Goal: Information Seeking & Learning: Learn about a topic

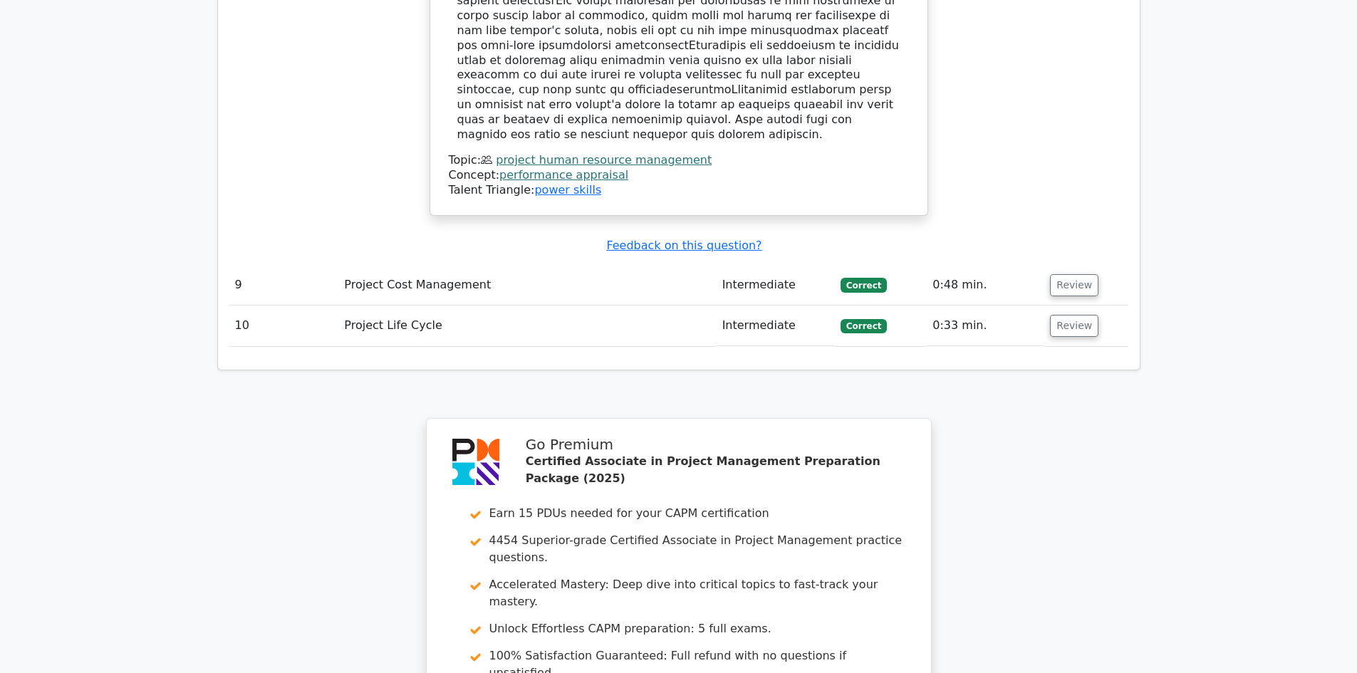
scroll to position [4540, 0]
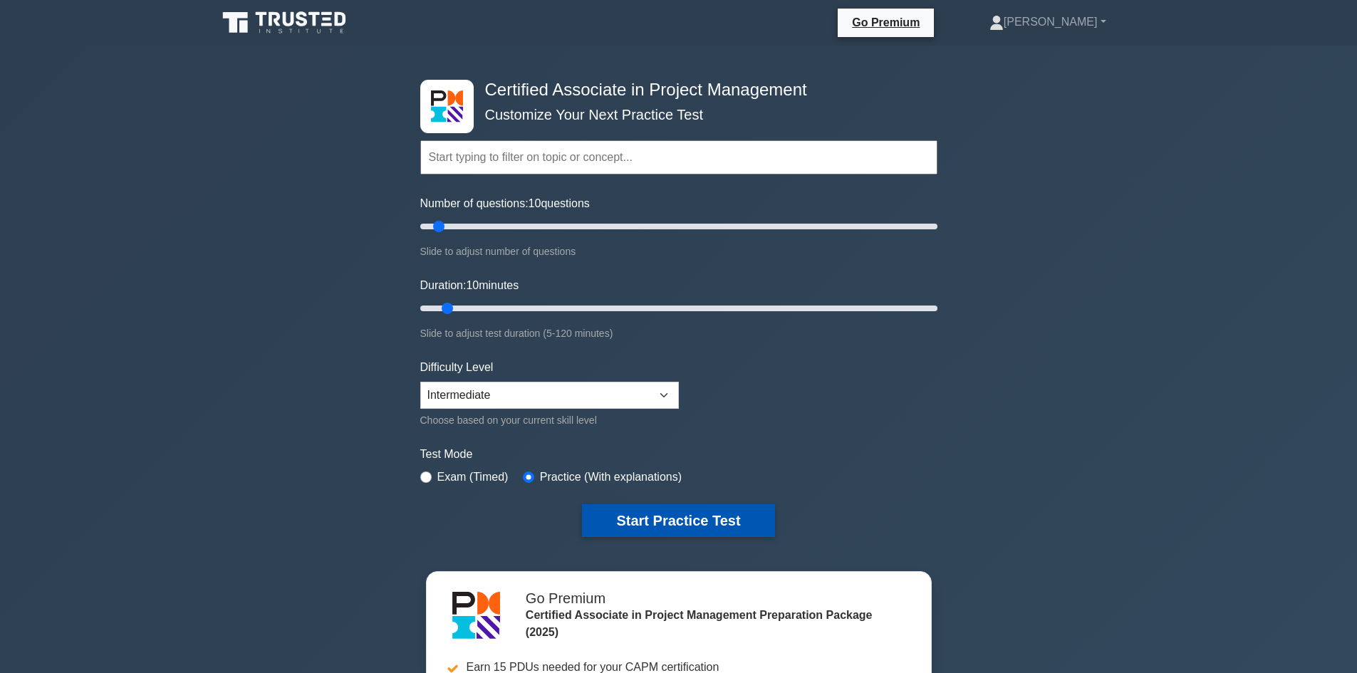
click at [635, 508] on button "Start Practice Test" at bounding box center [678, 520] width 192 height 33
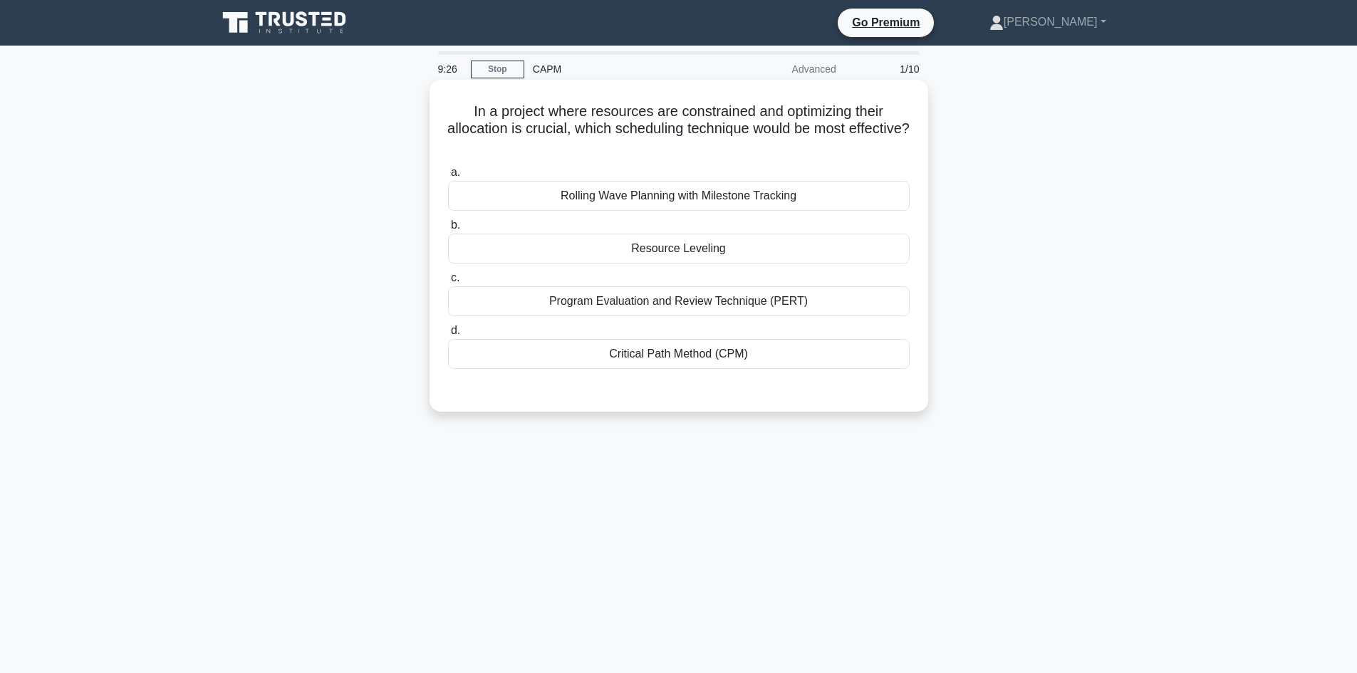
click at [694, 200] on div "Rolling Wave Planning with Milestone Tracking" at bounding box center [679, 196] width 462 height 30
click at [448, 177] on input "a. Rolling Wave Planning with Milestone Tracking" at bounding box center [448, 172] width 0 height 9
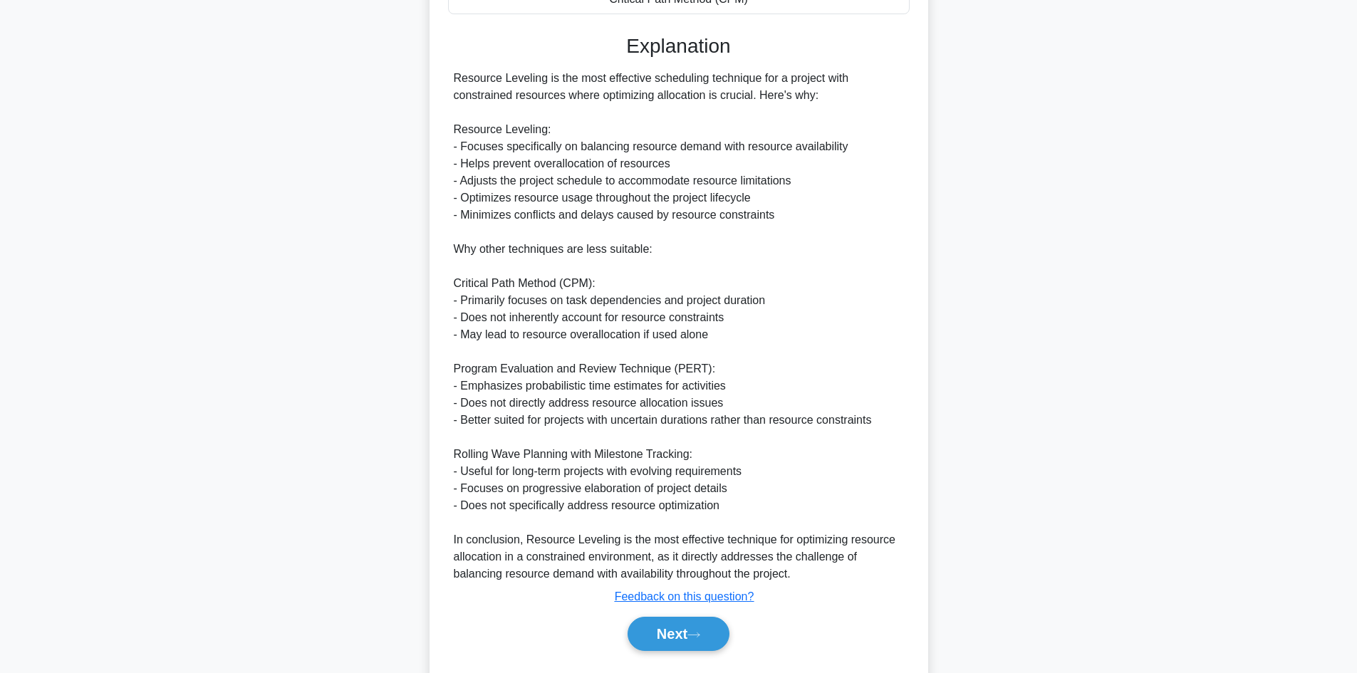
scroll to position [395, 0]
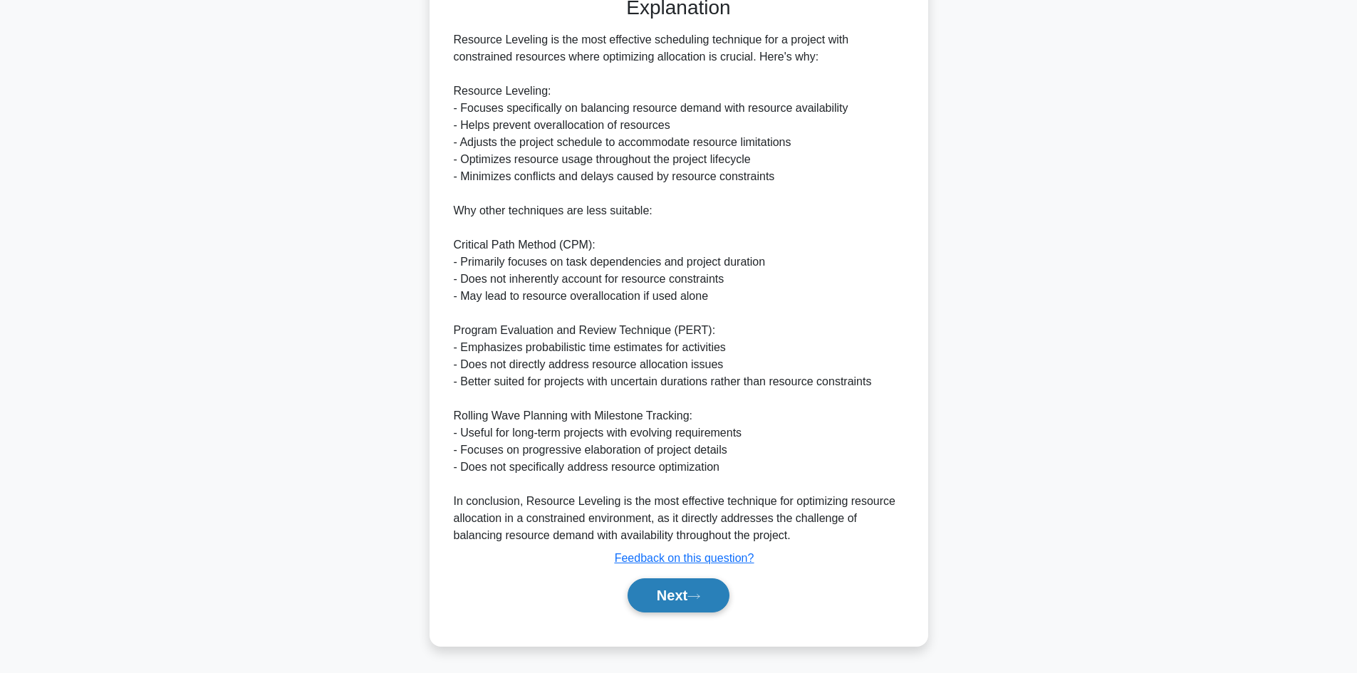
click at [671, 600] on button "Next" at bounding box center [679, 595] width 102 height 34
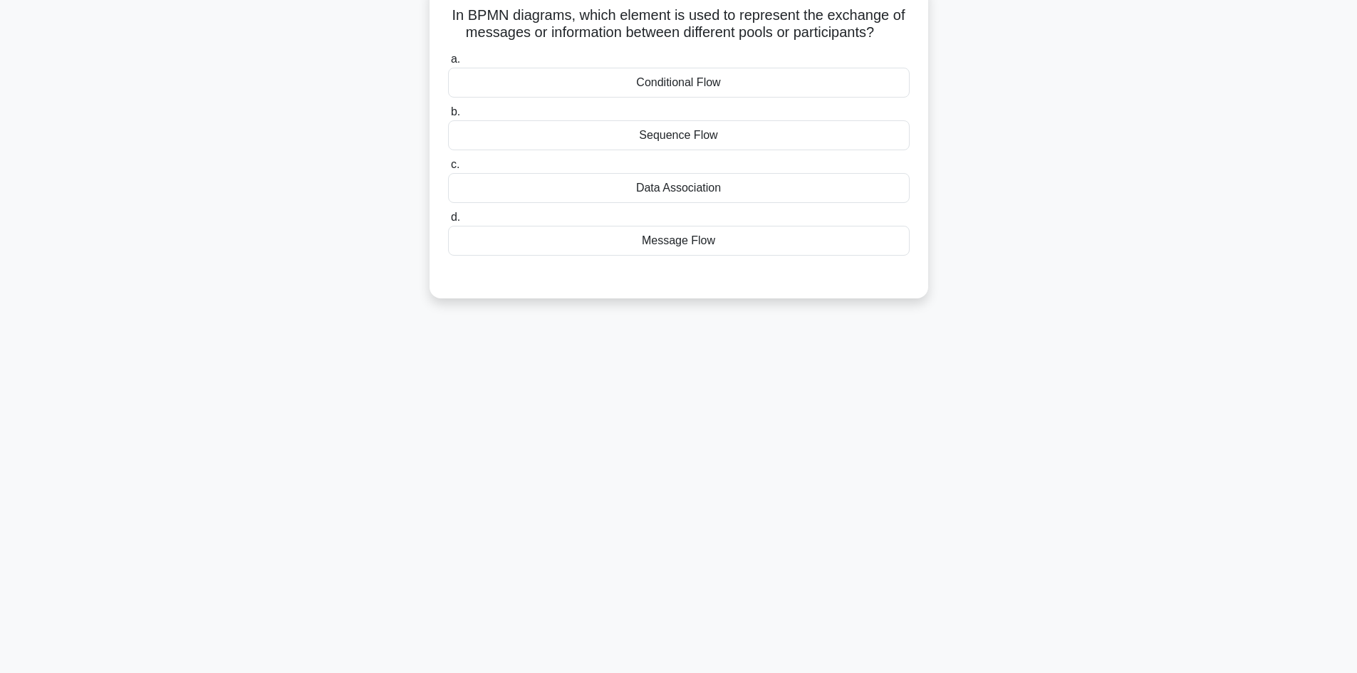
scroll to position [0, 0]
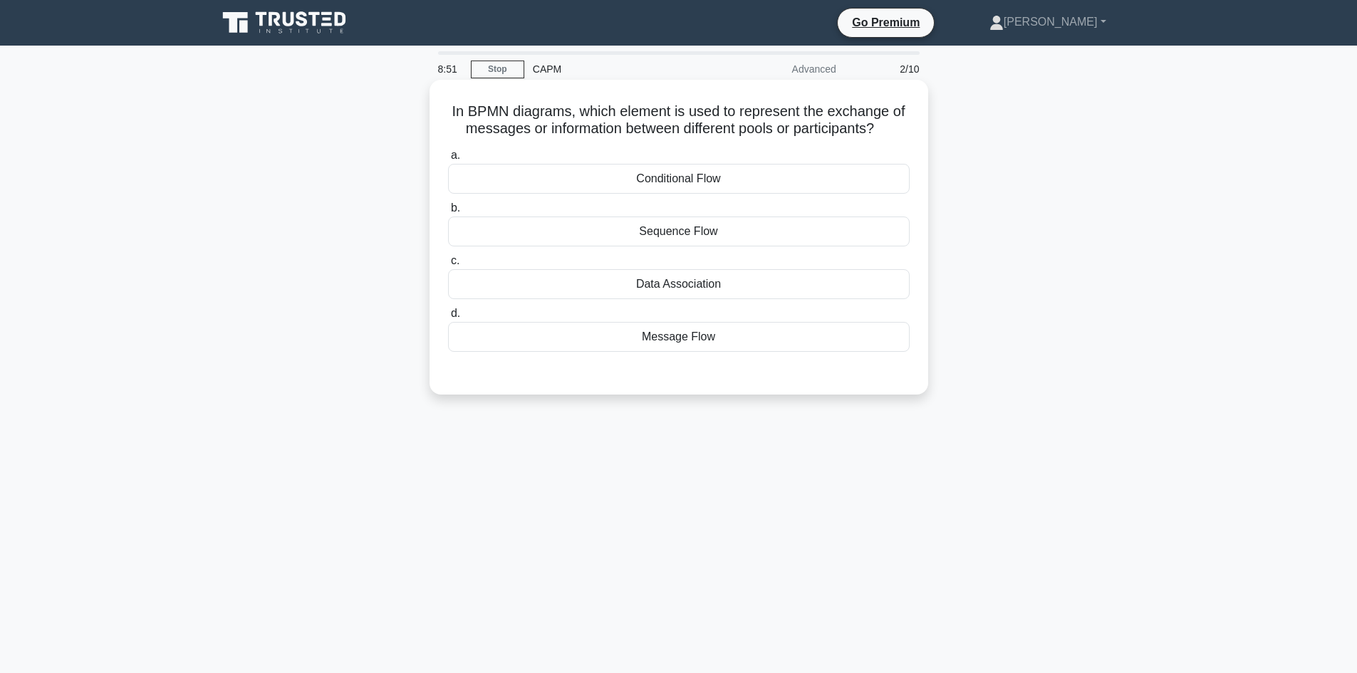
click at [747, 232] on div "Sequence Flow" at bounding box center [679, 232] width 462 height 30
click at [448, 213] on input "b. Sequence Flow" at bounding box center [448, 208] width 0 height 9
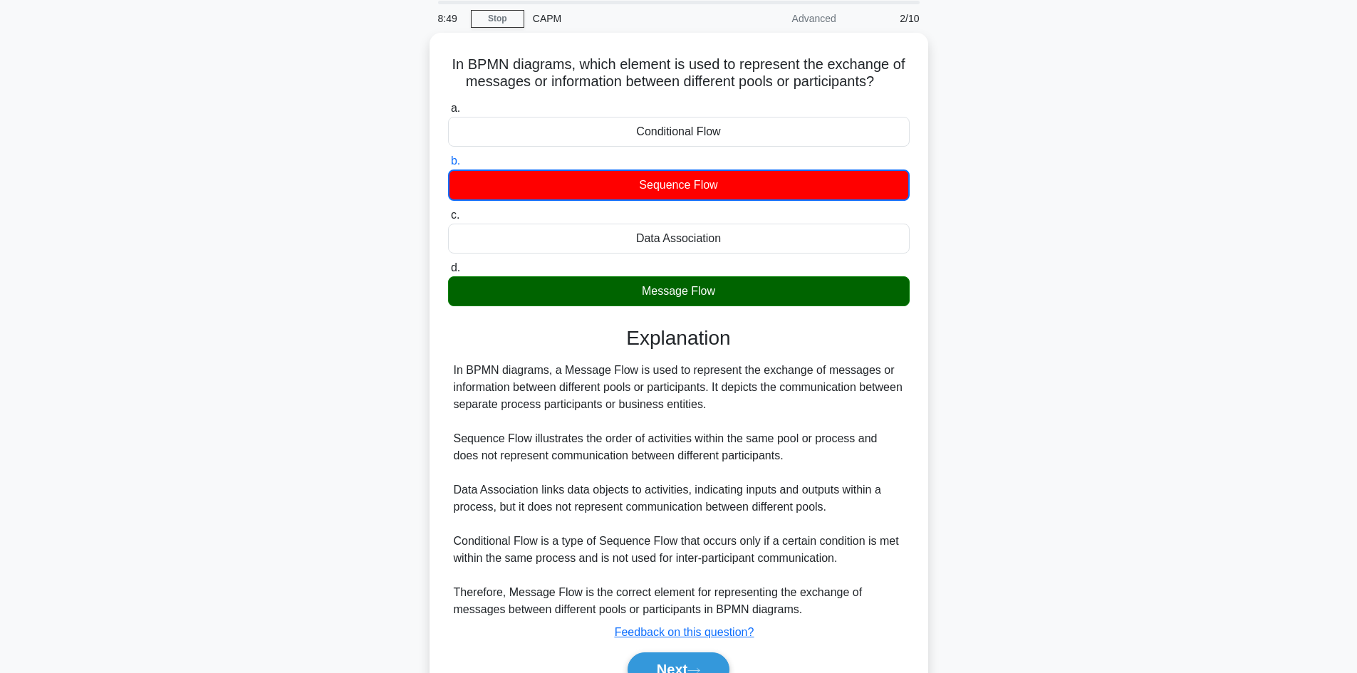
scroll to position [122, 0]
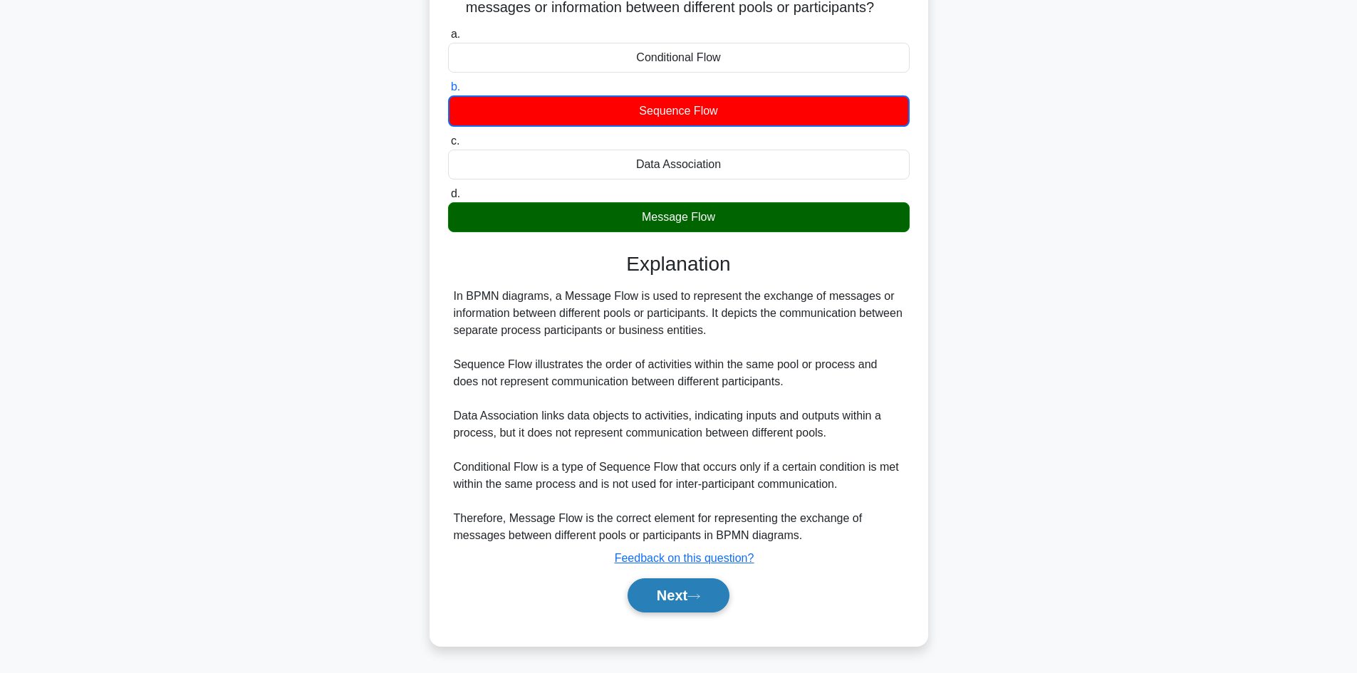
click at [678, 599] on button "Next" at bounding box center [679, 595] width 102 height 34
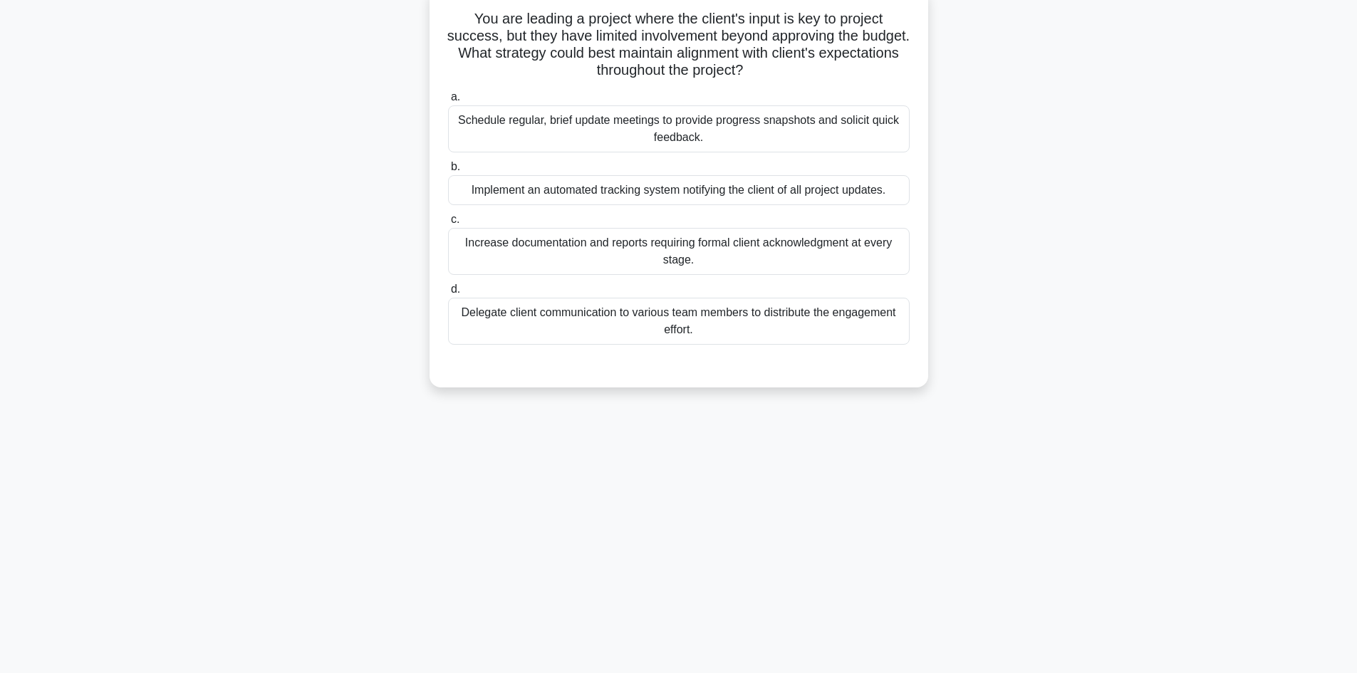
scroll to position [0, 0]
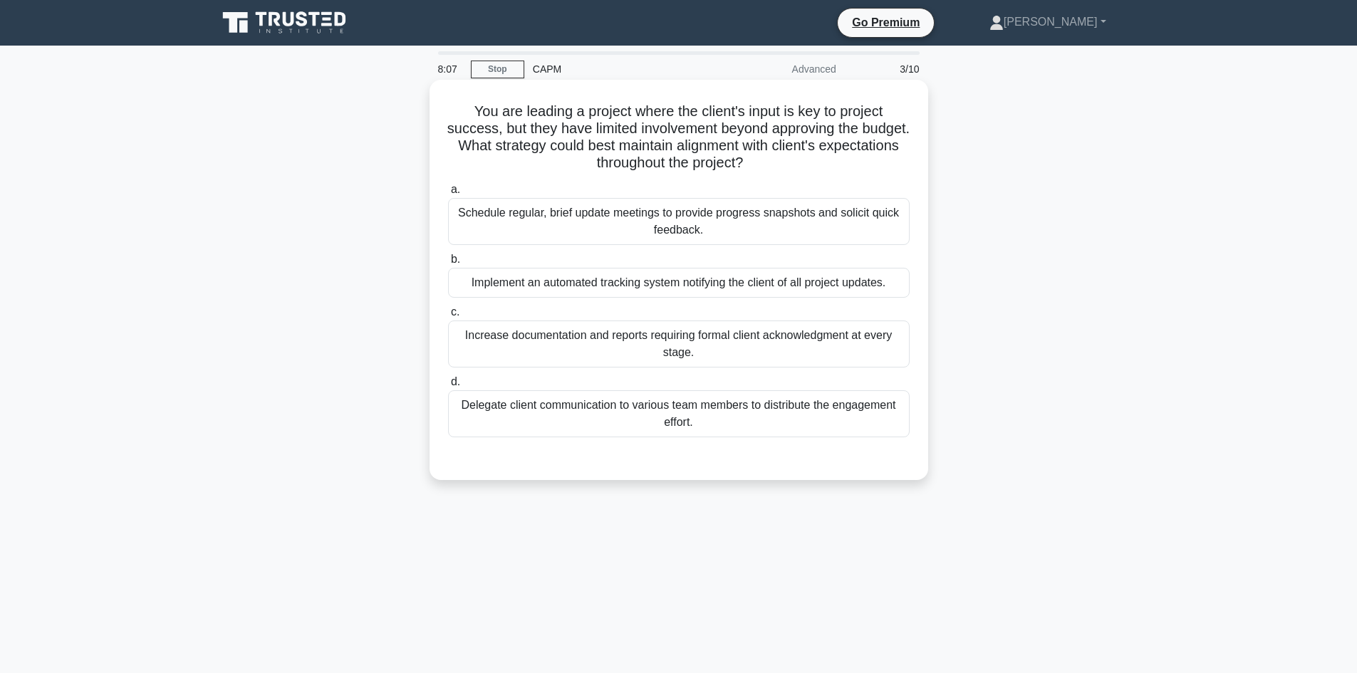
click at [739, 225] on div "Schedule regular, brief update meetings to provide progress snapshots and solic…" at bounding box center [679, 221] width 462 height 47
click at [448, 194] on input "a. Schedule regular, brief update meetings to provide progress snapshots and so…" at bounding box center [448, 189] width 0 height 9
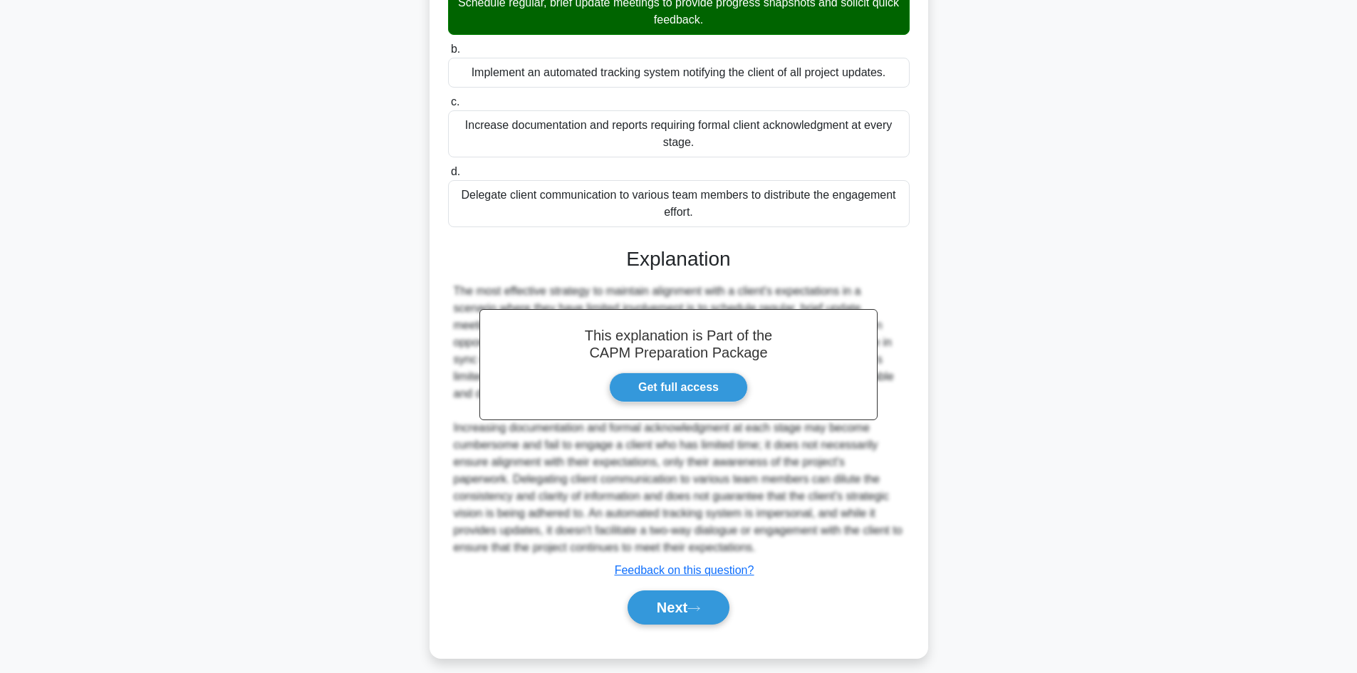
scroll to position [223, 0]
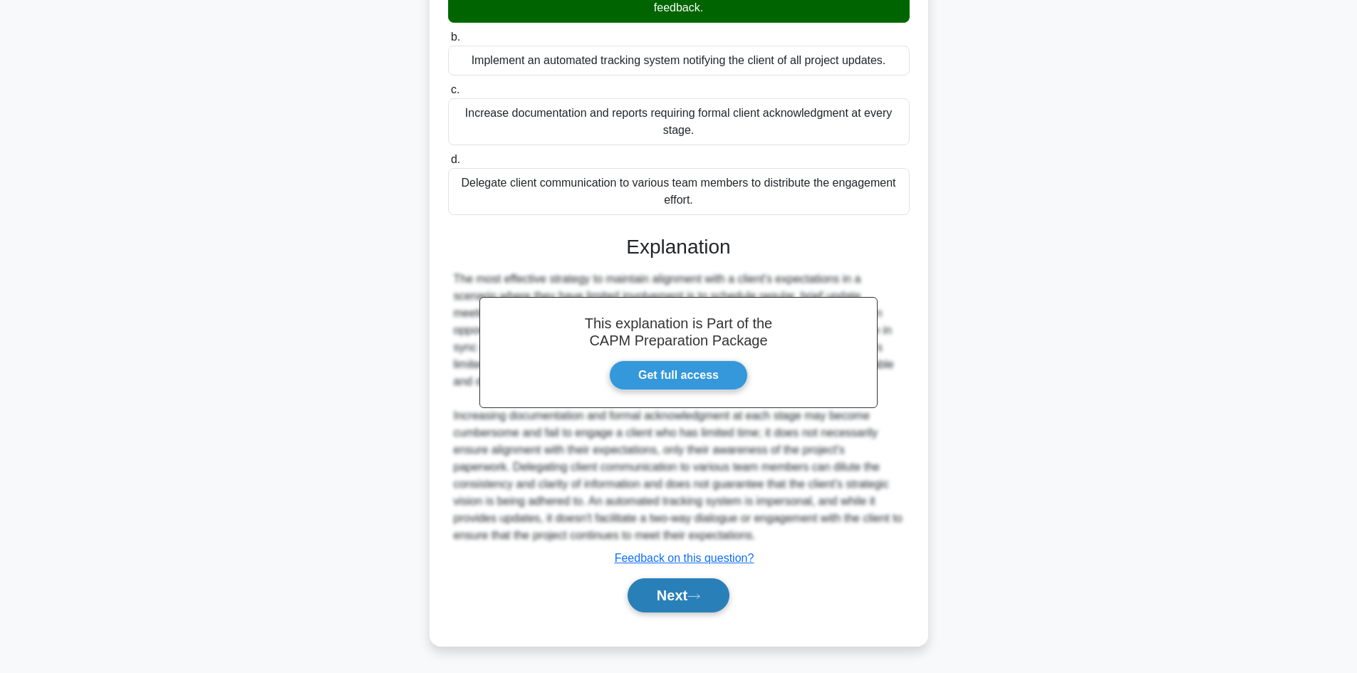
click at [665, 591] on button "Next" at bounding box center [679, 595] width 102 height 34
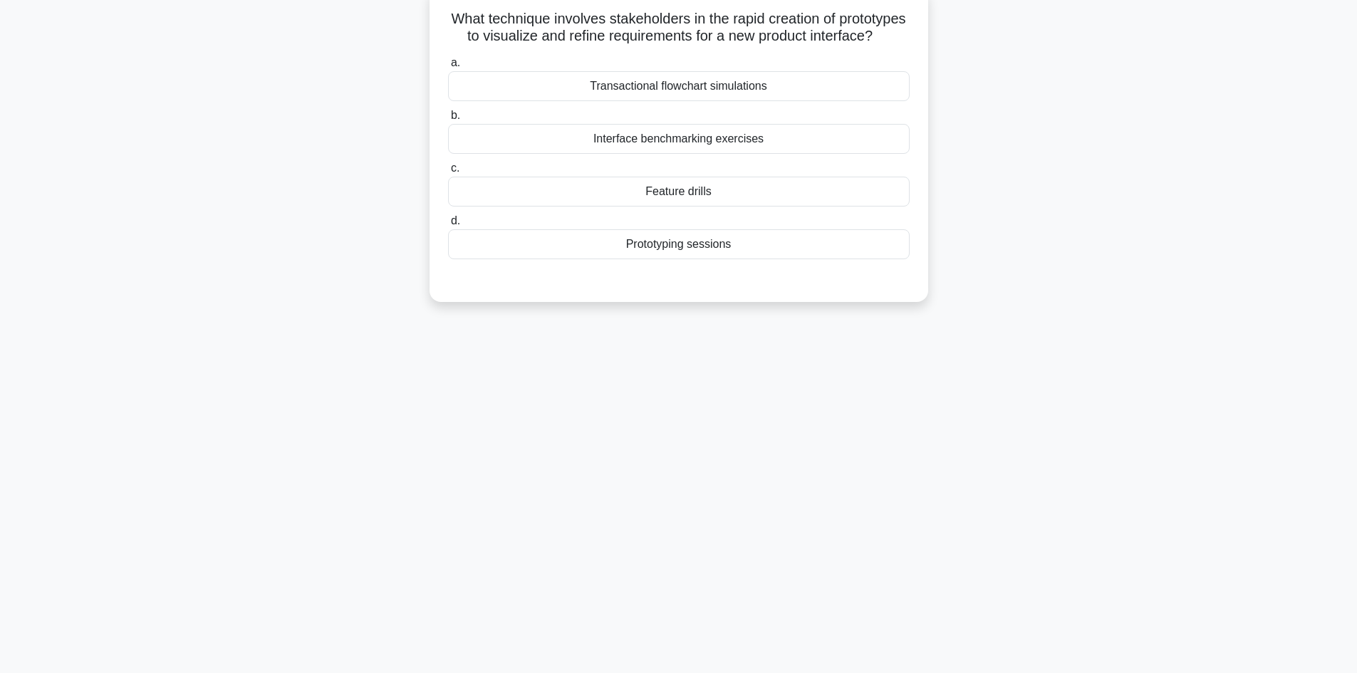
scroll to position [0, 0]
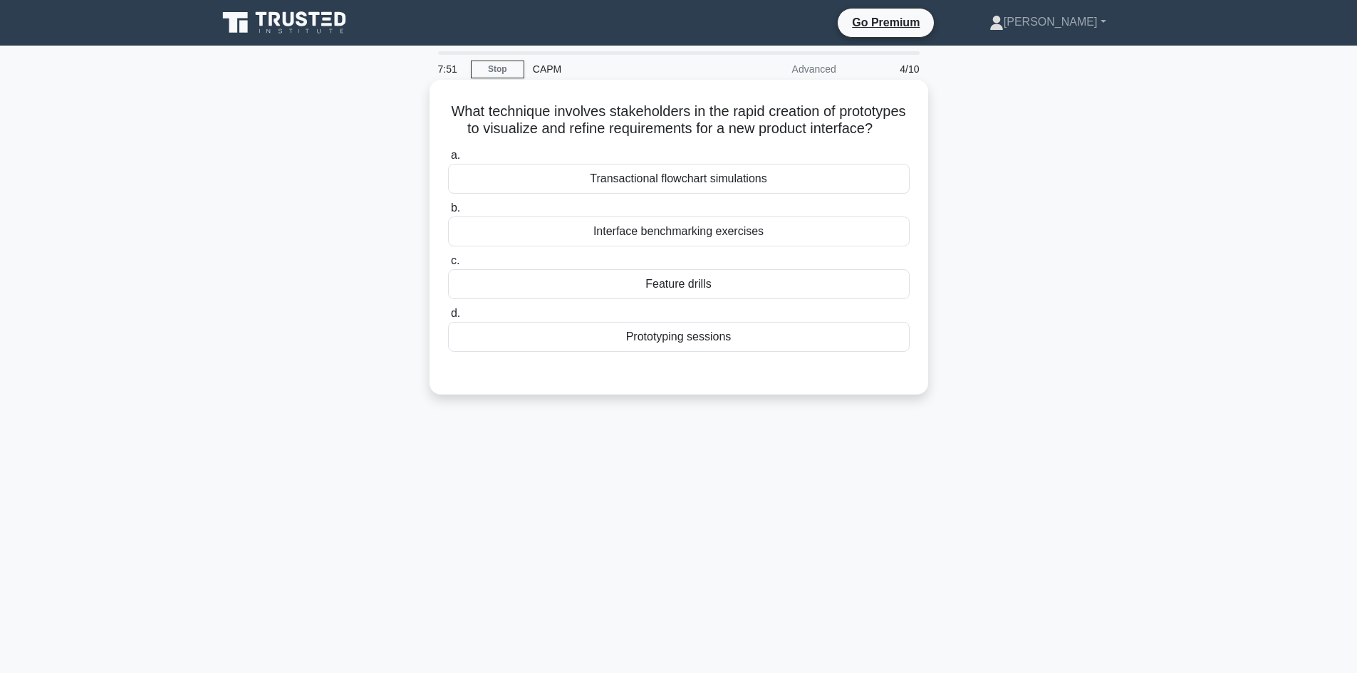
click at [724, 350] on div "Prototyping sessions" at bounding box center [679, 337] width 462 height 30
click at [448, 318] on input "d. Prototyping sessions" at bounding box center [448, 313] width 0 height 9
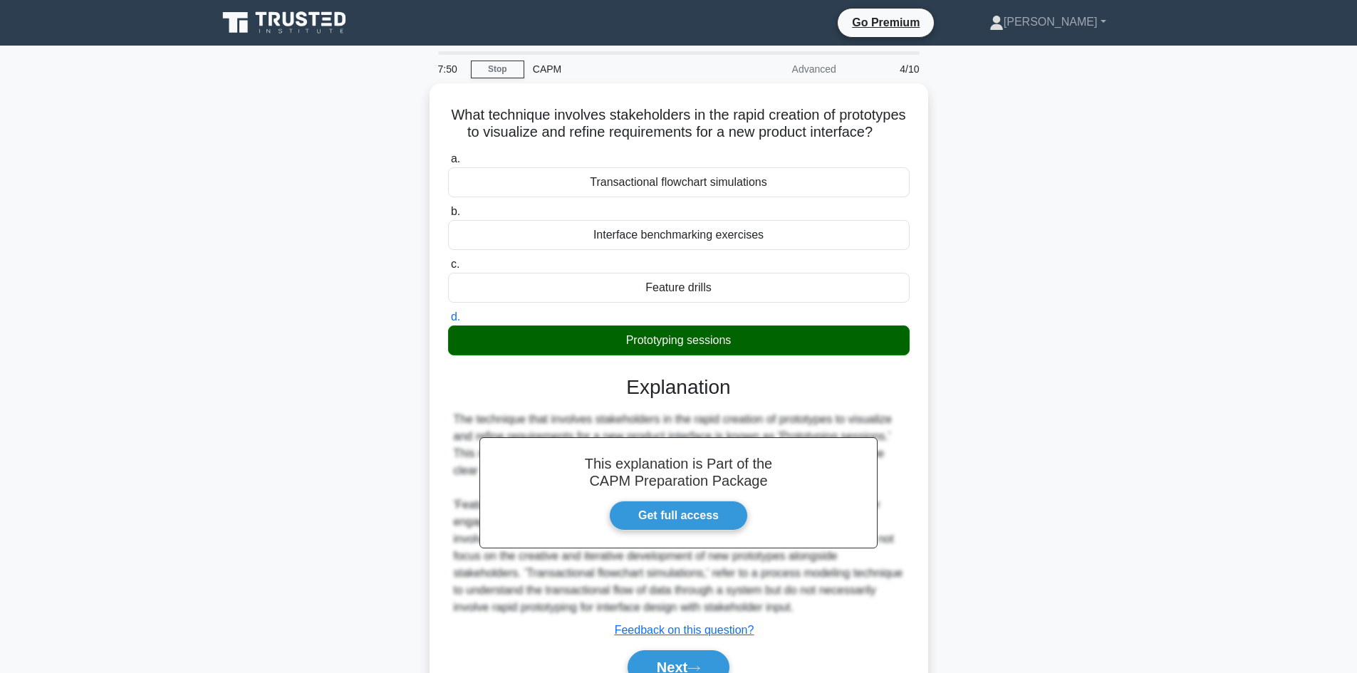
scroll to position [96, 0]
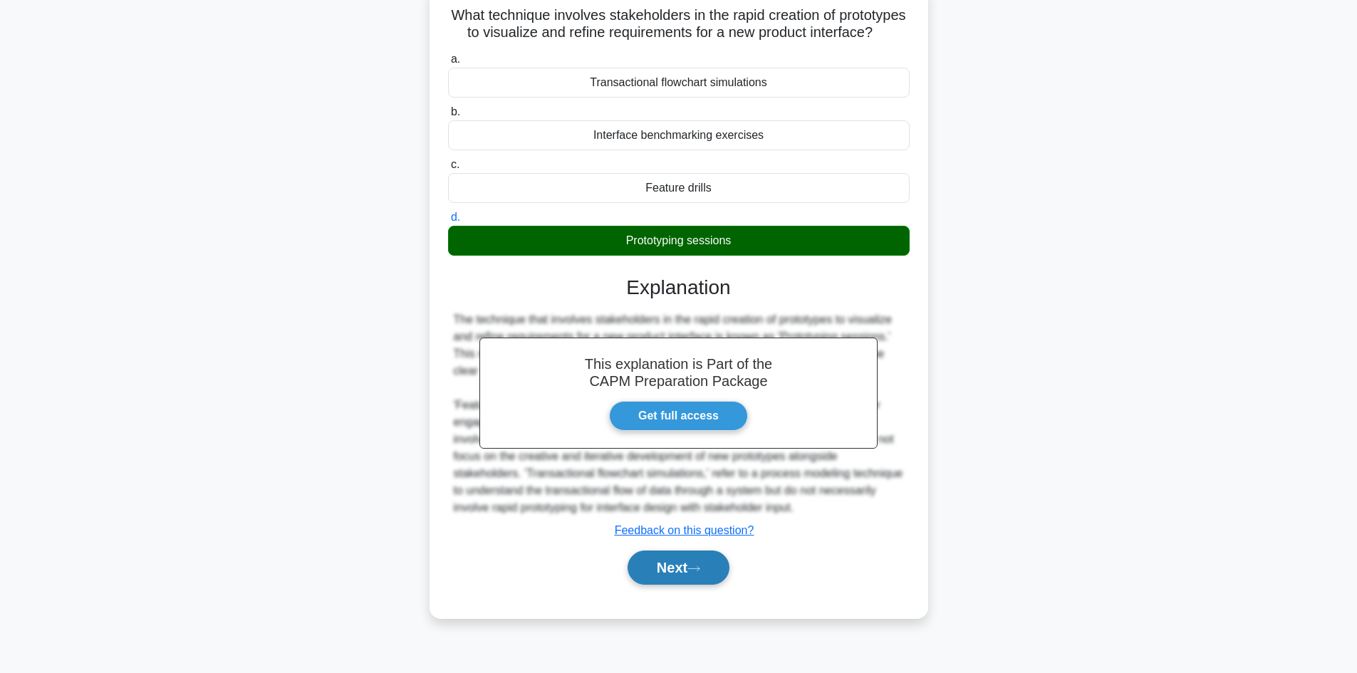
click at [660, 585] on button "Next" at bounding box center [679, 568] width 102 height 34
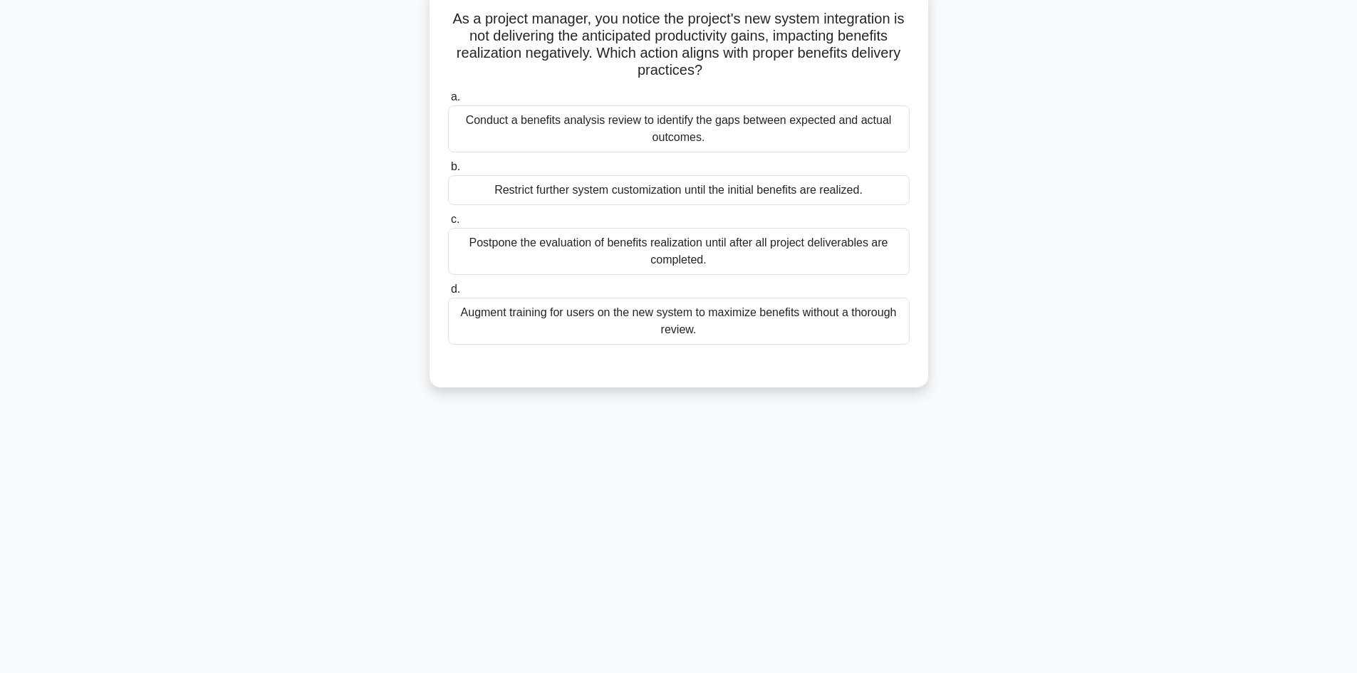
scroll to position [25, 0]
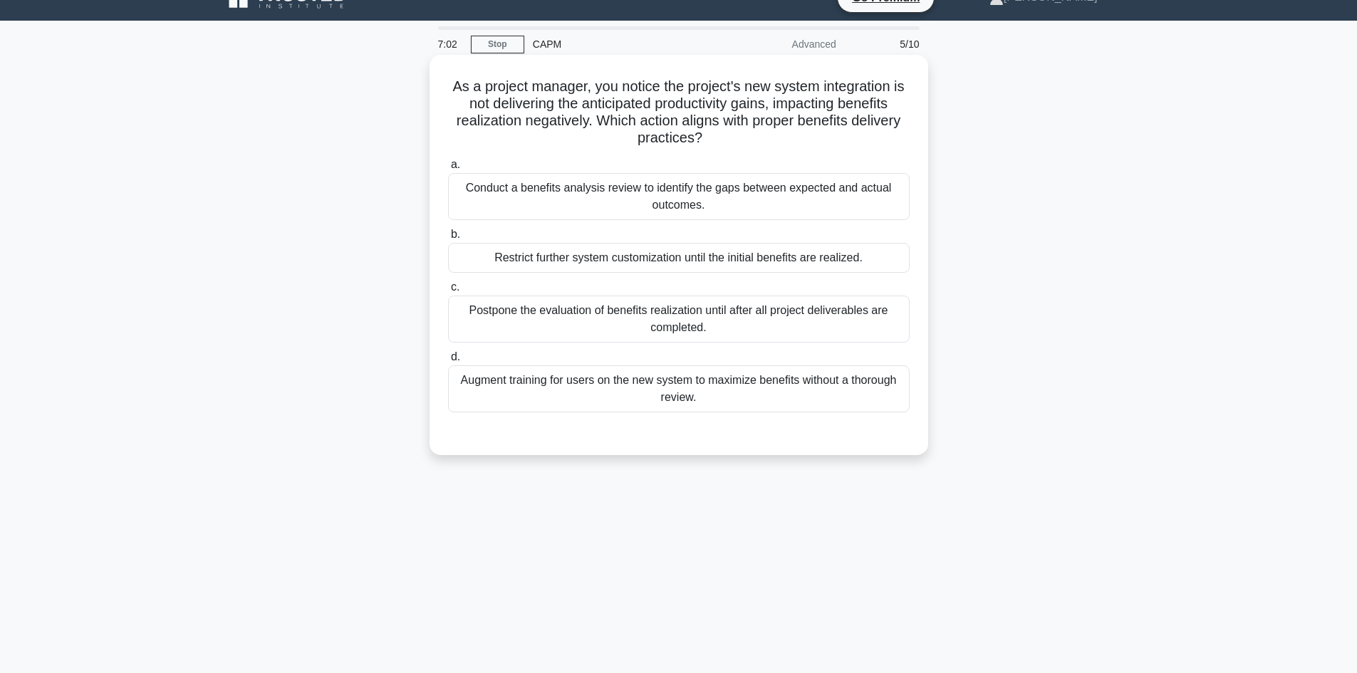
click at [846, 196] on div "Conduct a benefits analysis review to identify the gaps between expected and ac…" at bounding box center [679, 196] width 462 height 47
click at [448, 170] on input "a. Conduct a benefits analysis review to identify the gaps between expected and…" at bounding box center [448, 164] width 0 height 9
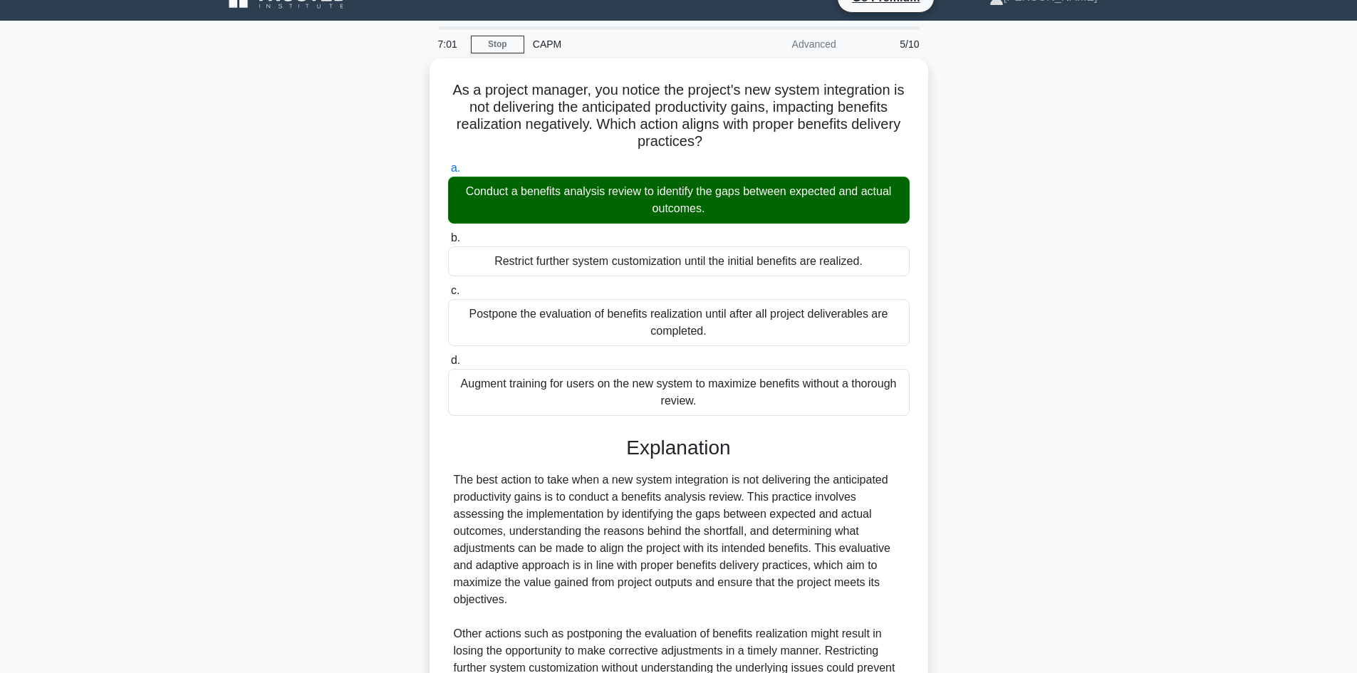
scroll to position [206, 0]
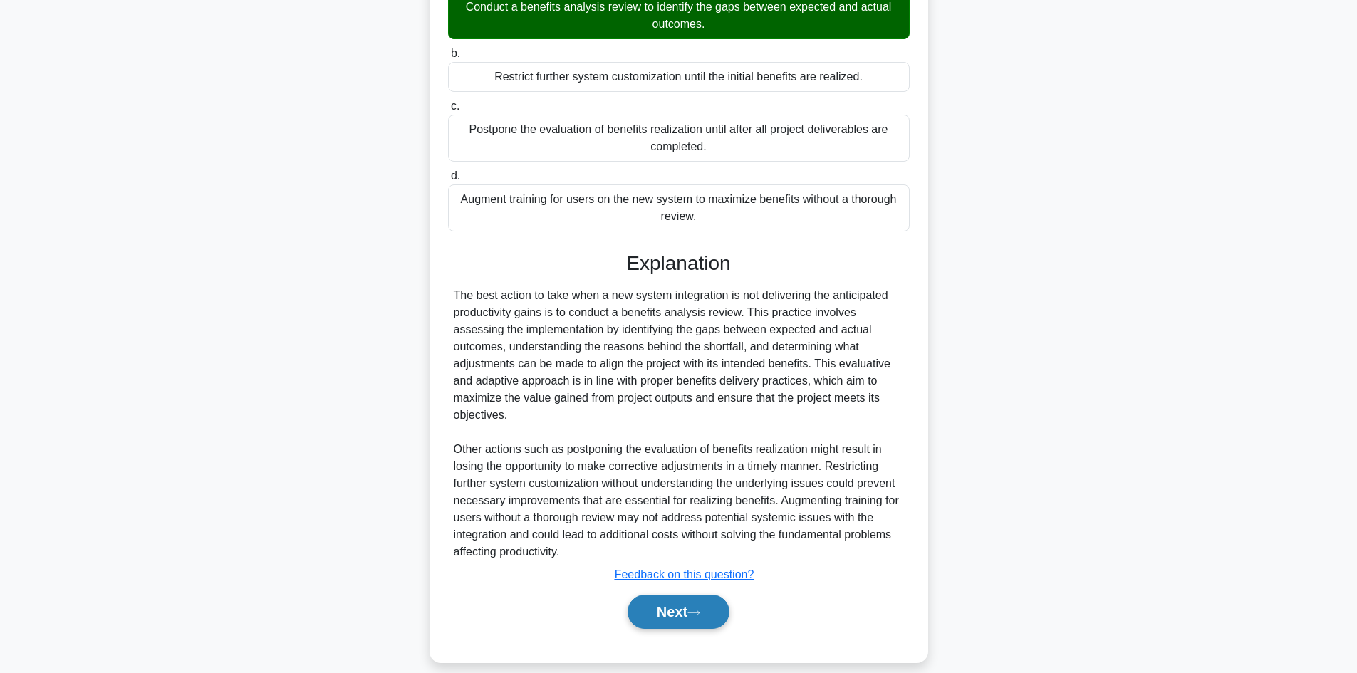
click at [658, 608] on button "Next" at bounding box center [679, 612] width 102 height 34
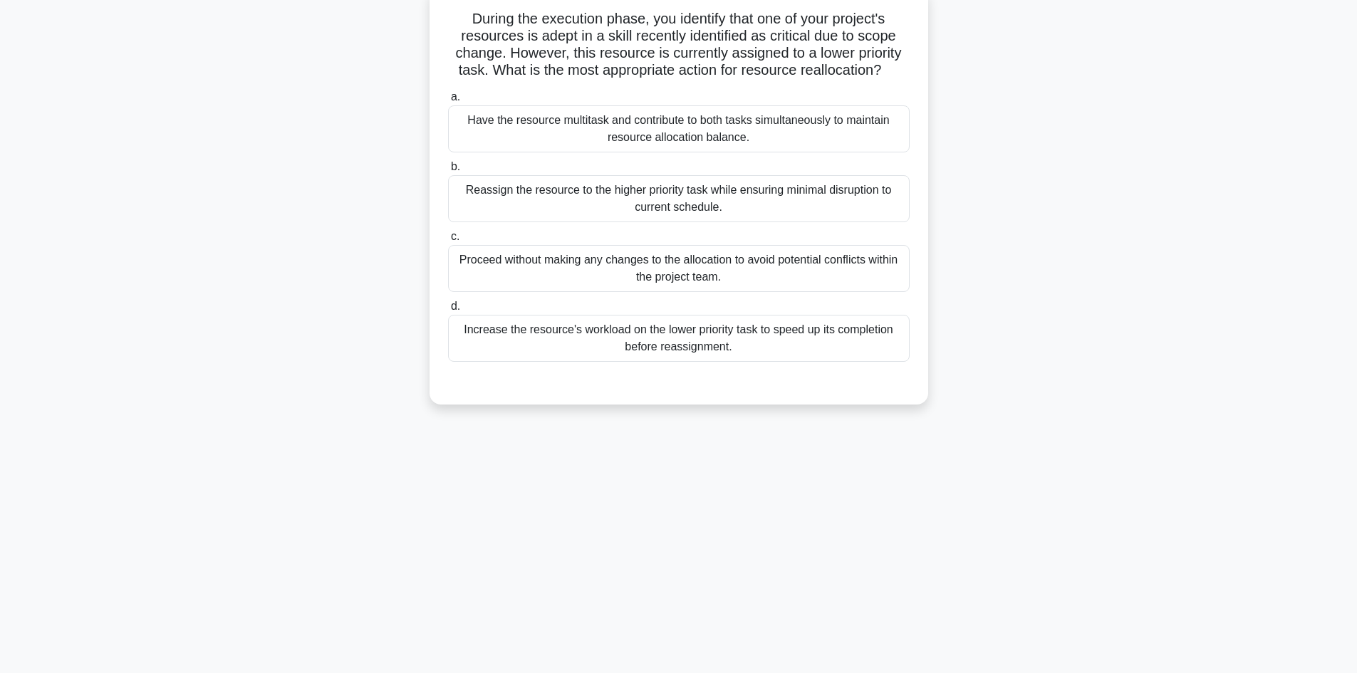
scroll to position [0, 0]
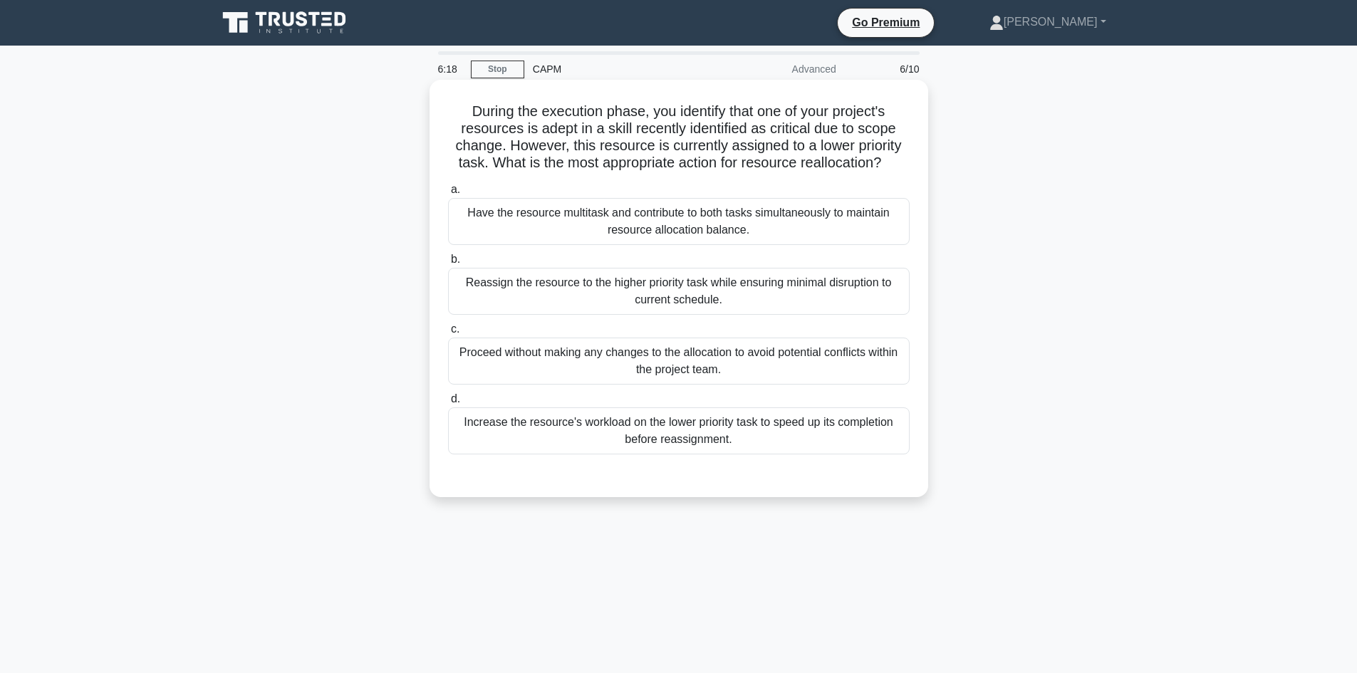
click at [742, 299] on div "Reassign the resource to the higher priority task while ensuring minimal disrup…" at bounding box center [679, 291] width 462 height 47
click at [448, 264] on input "b. Reassign the resource to the higher priority task while ensuring minimal dis…" at bounding box center [448, 259] width 0 height 9
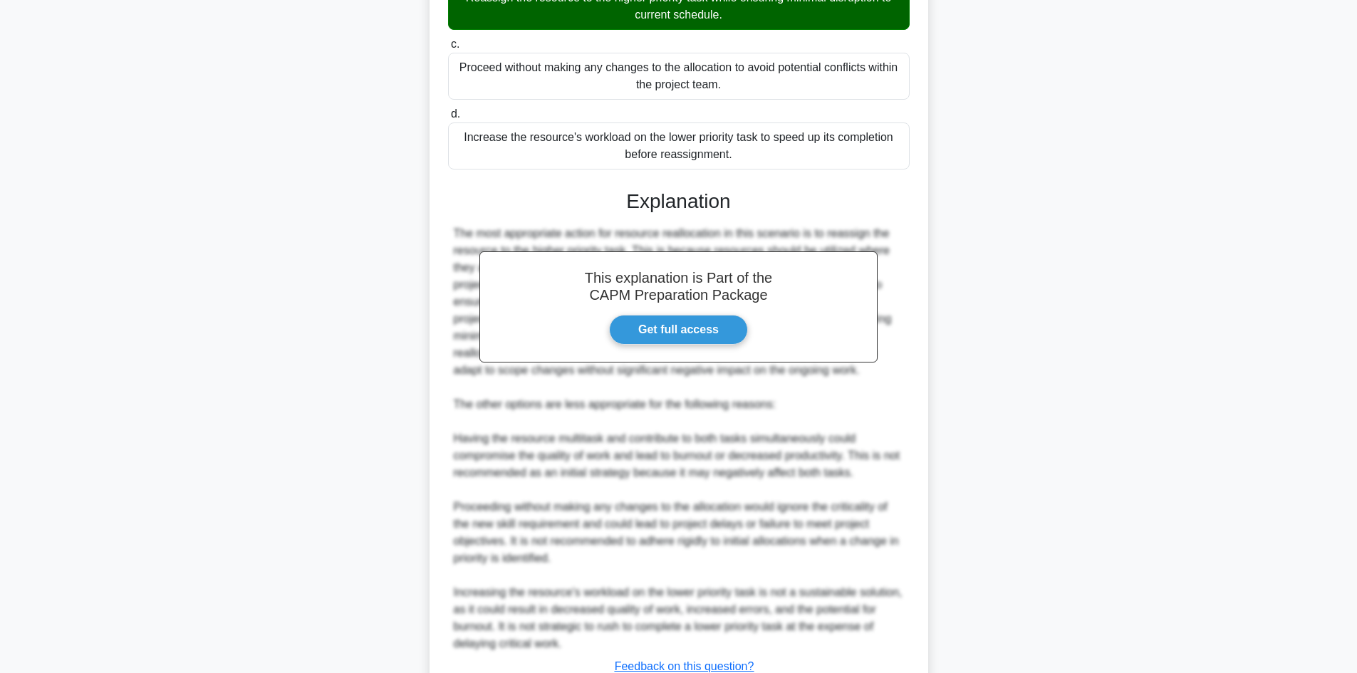
scroll to position [394, 0]
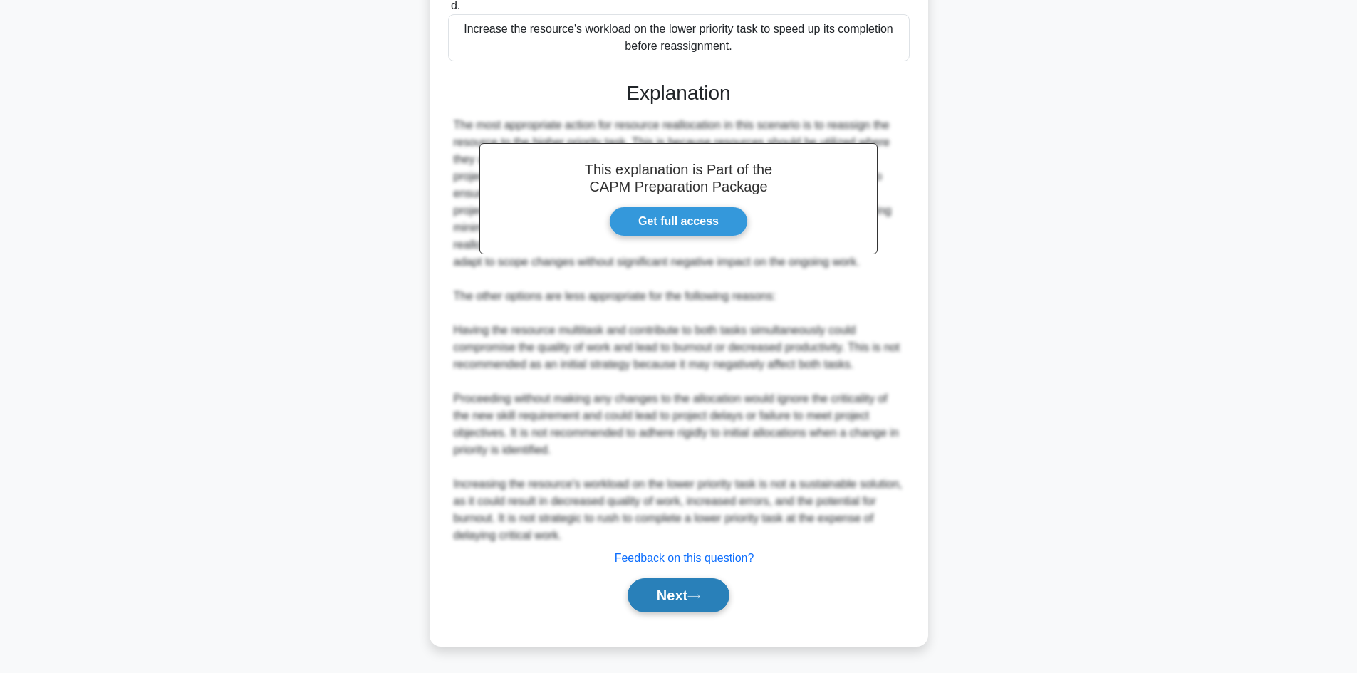
click at [687, 600] on button "Next" at bounding box center [679, 595] width 102 height 34
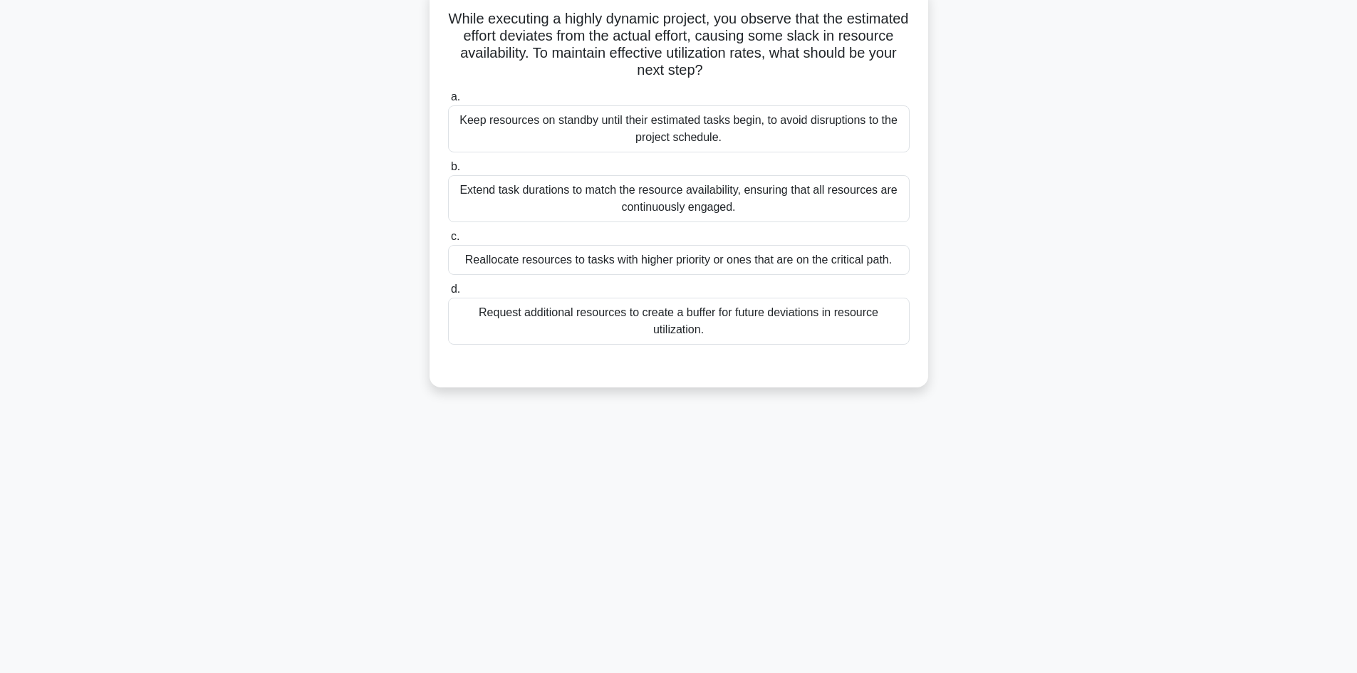
scroll to position [0, 0]
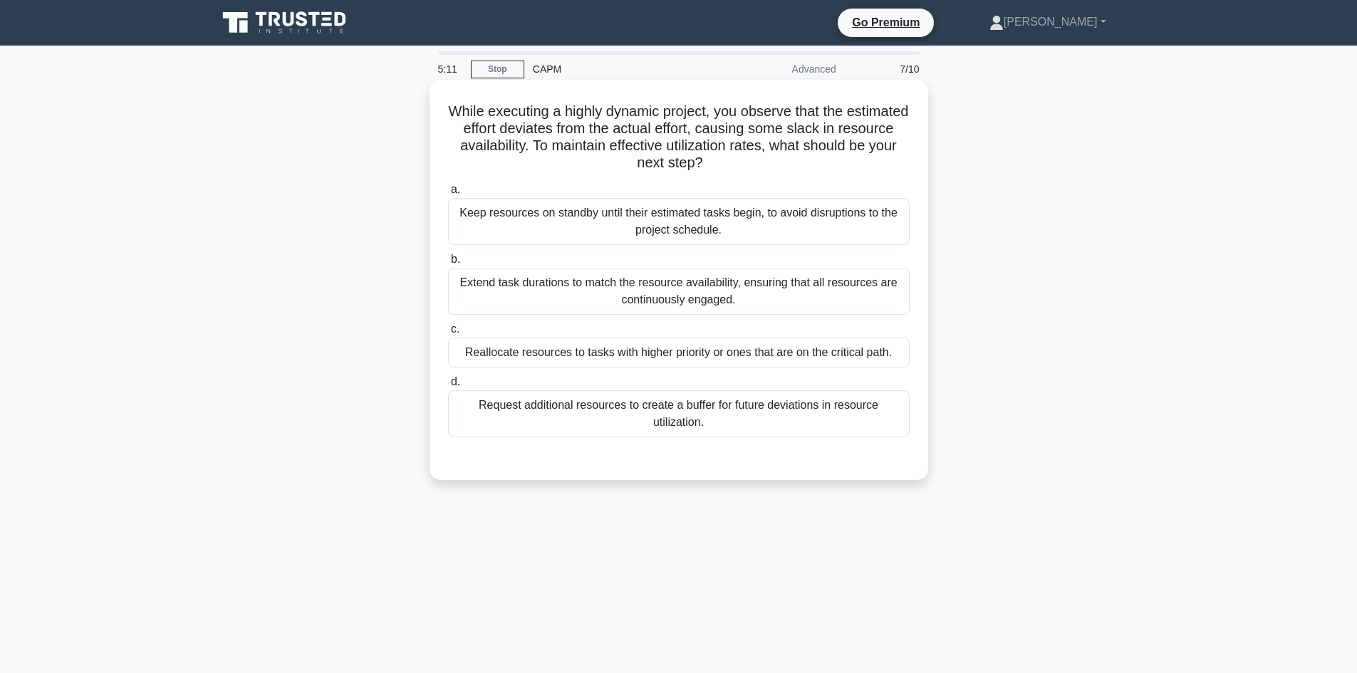
click at [742, 354] on div "Reallocate resources to tasks with higher priority or ones that are on the crit…" at bounding box center [679, 353] width 462 height 30
click at [448, 334] on input "c. Reallocate resources to tasks with higher priority or ones that are on the c…" at bounding box center [448, 329] width 0 height 9
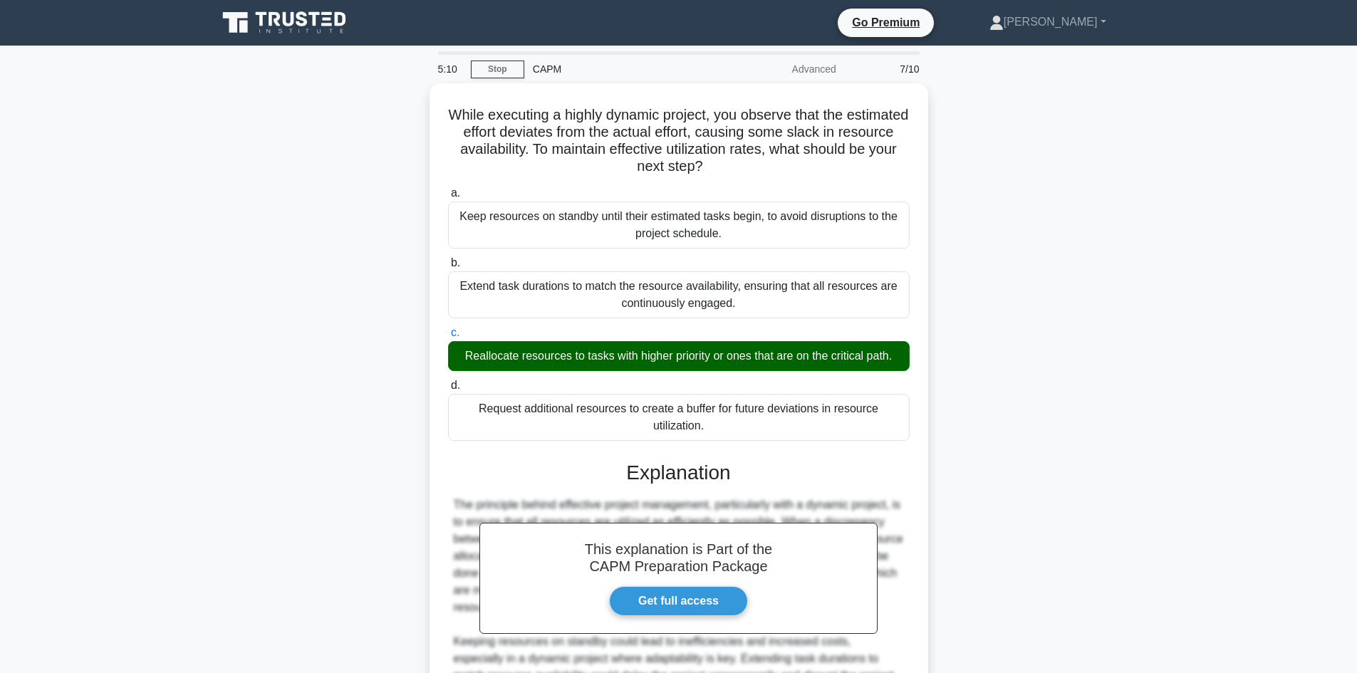
scroll to position [206, 0]
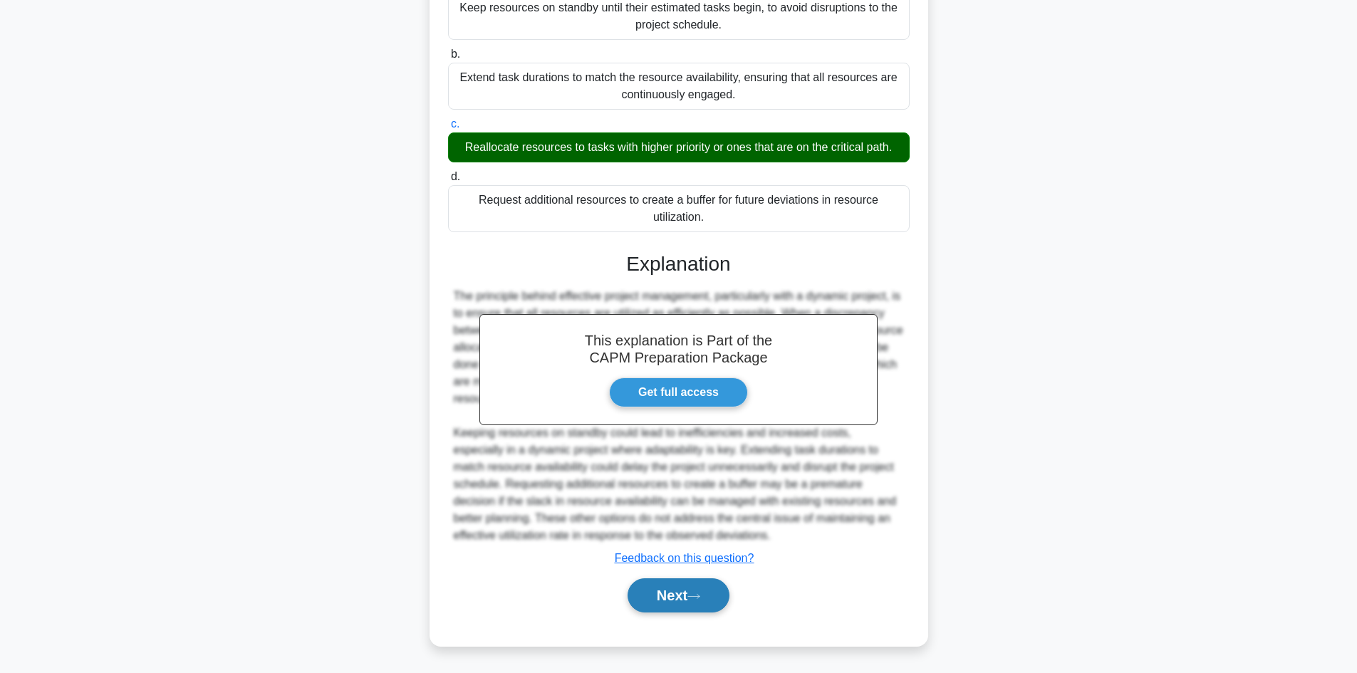
click at [656, 592] on button "Next" at bounding box center [679, 595] width 102 height 34
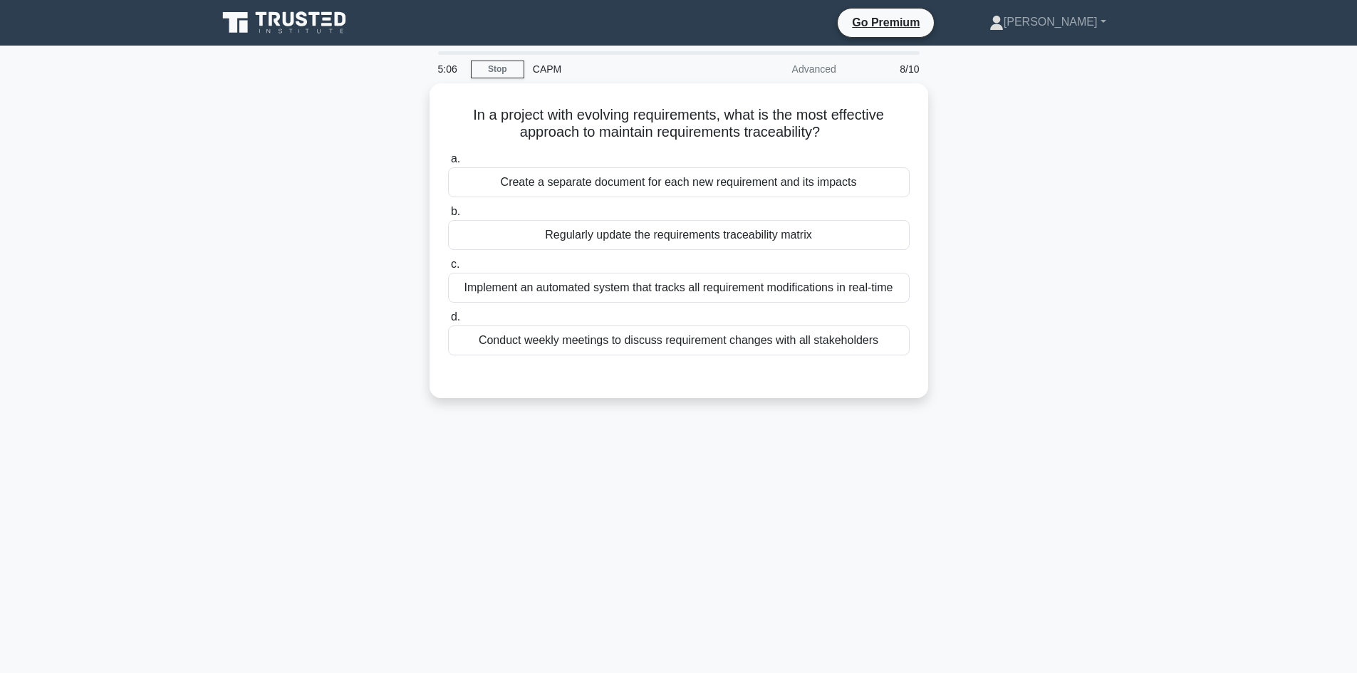
scroll to position [25, 0]
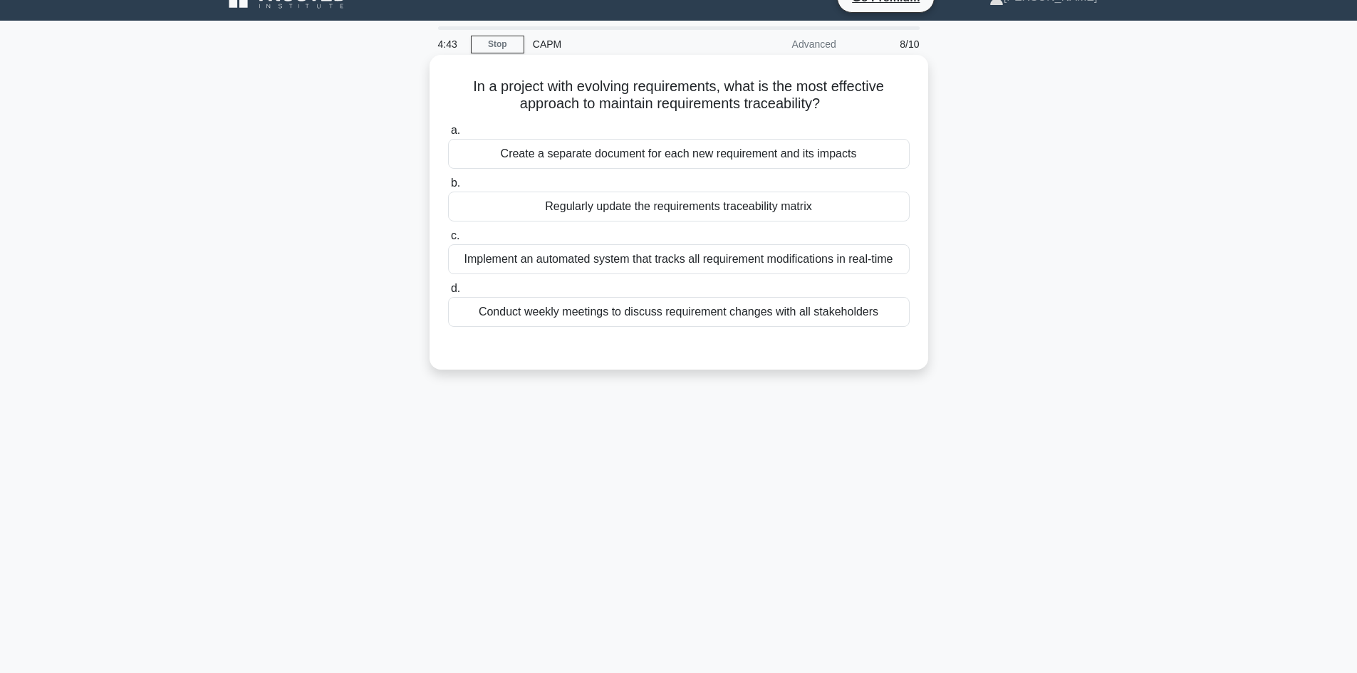
click at [812, 211] on div "Regularly update the requirements traceability matrix" at bounding box center [679, 207] width 462 height 30
click at [448, 188] on input "b. Regularly update the requirements traceability matrix" at bounding box center [448, 183] width 0 height 9
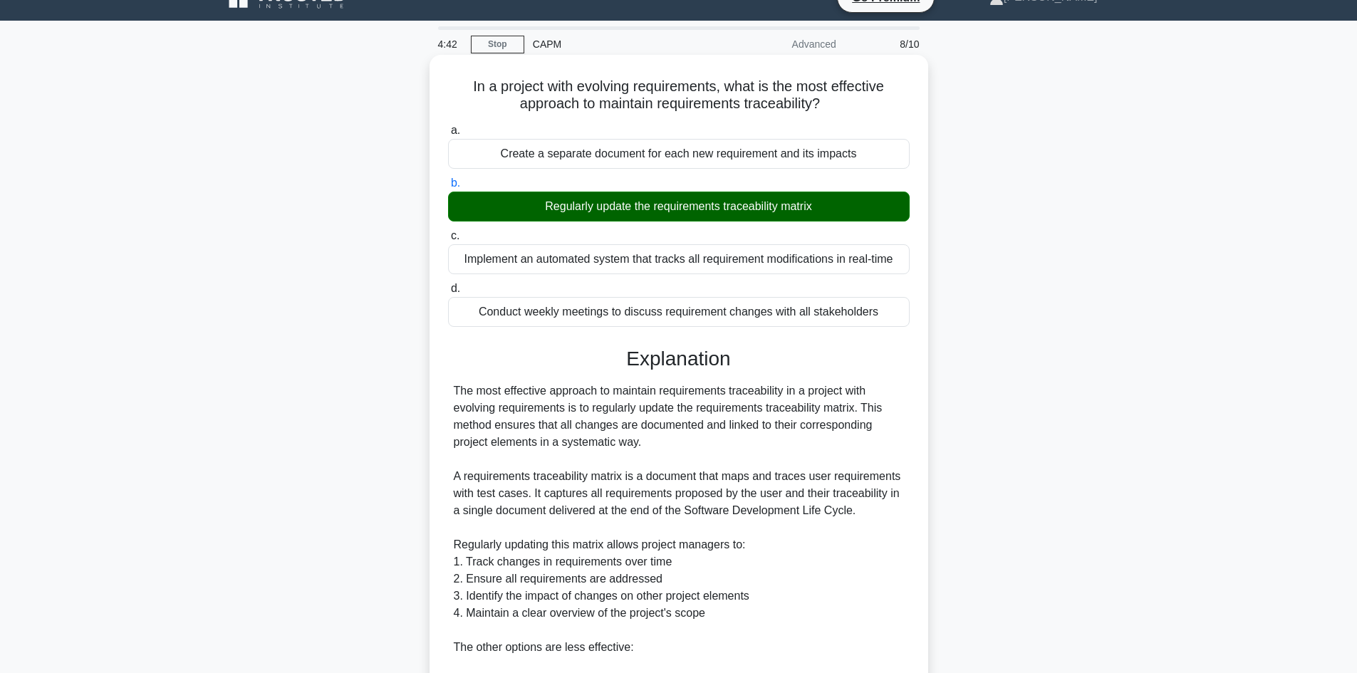
scroll to position [377, 0]
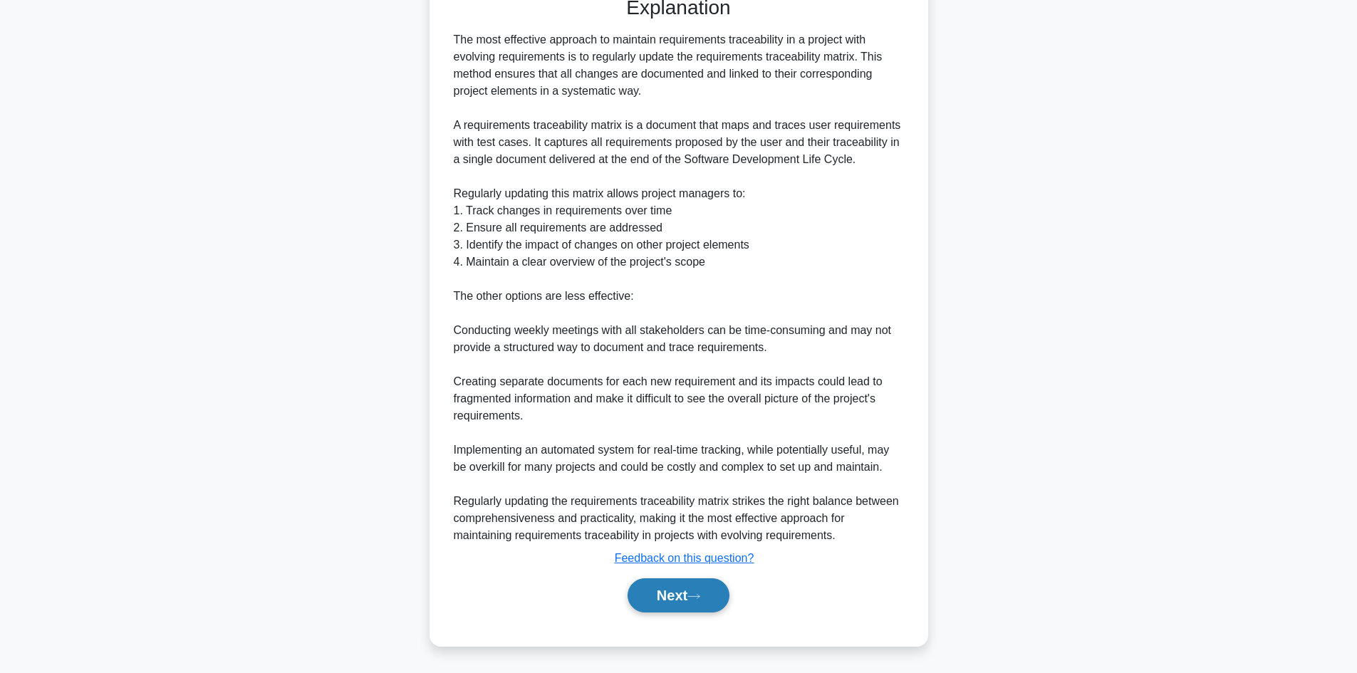
click at [668, 603] on button "Next" at bounding box center [679, 595] width 102 height 34
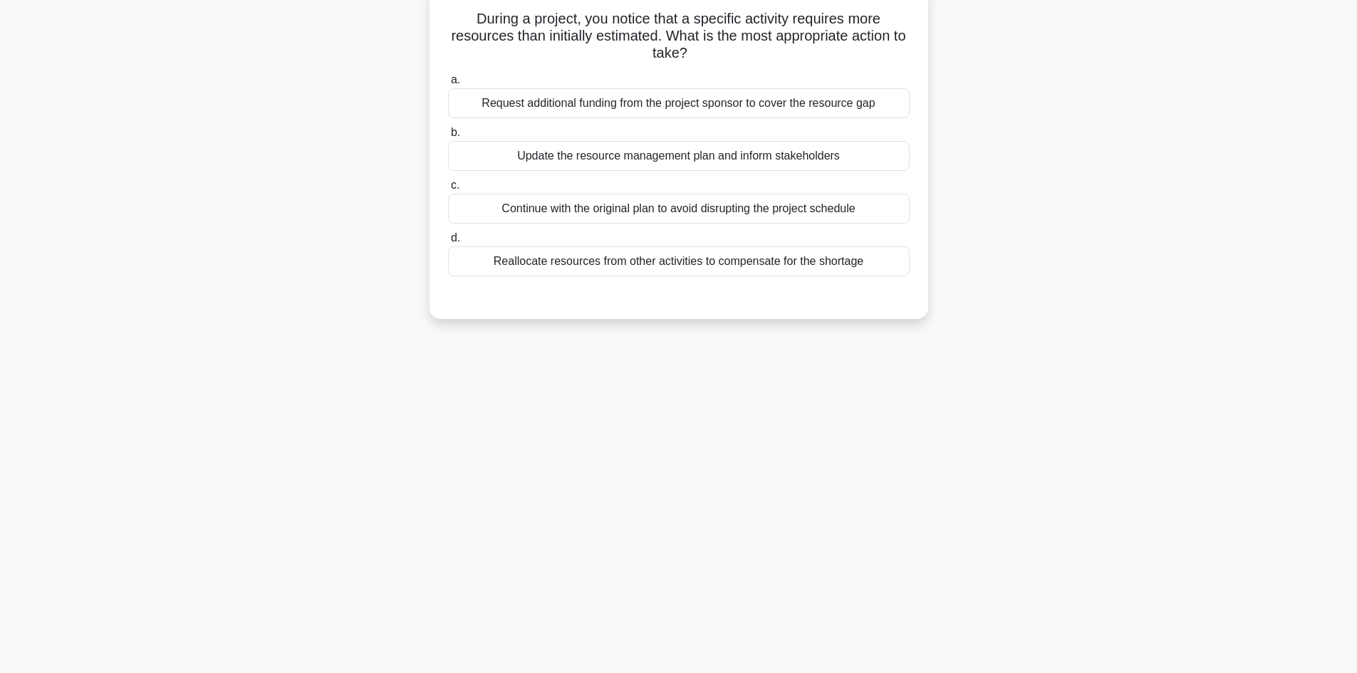
scroll to position [25, 0]
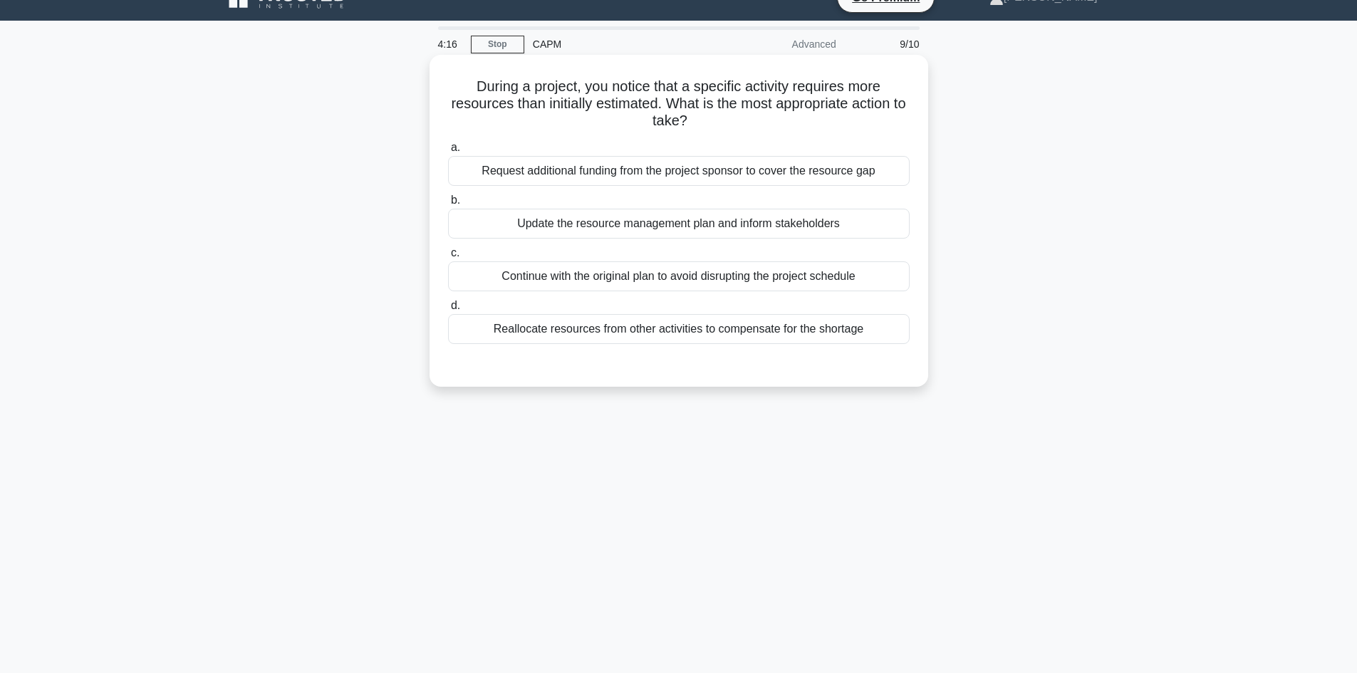
click at [728, 231] on div "Update the resource management plan and inform stakeholders" at bounding box center [679, 224] width 462 height 30
click at [448, 205] on input "b. Update the resource management plan and inform stakeholders" at bounding box center [448, 200] width 0 height 9
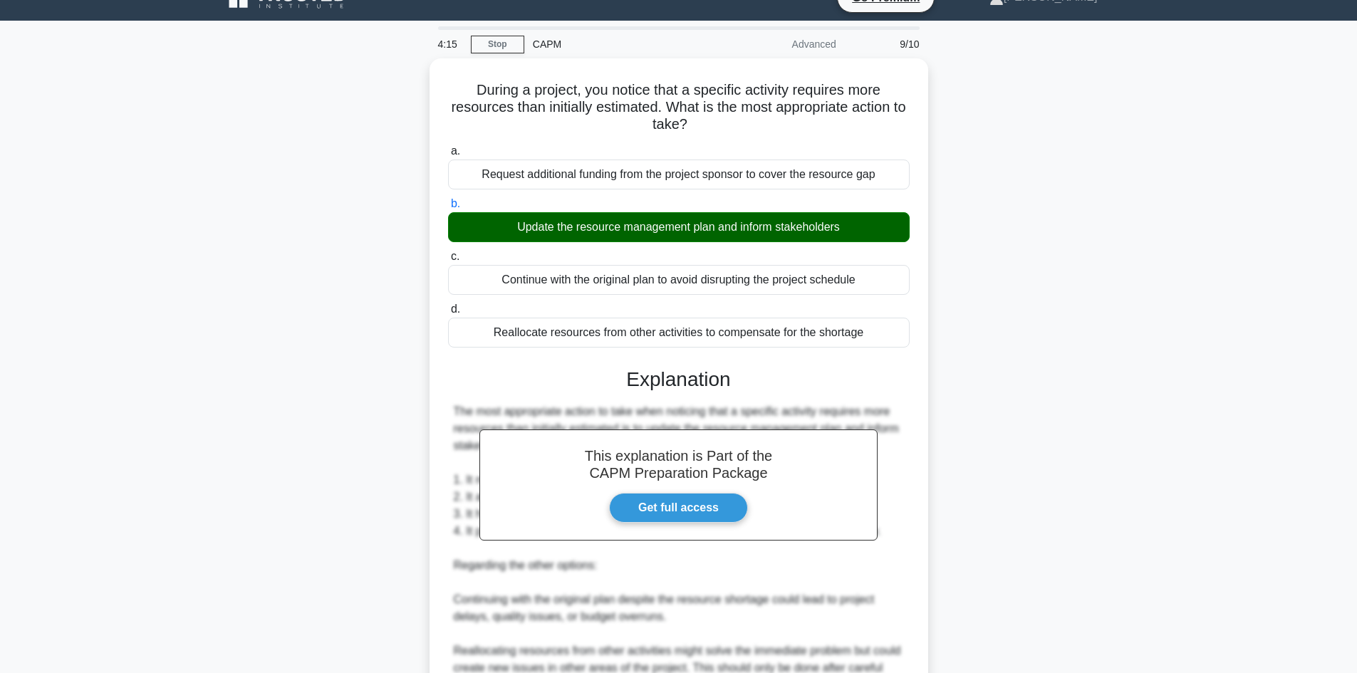
scroll to position [308, 0]
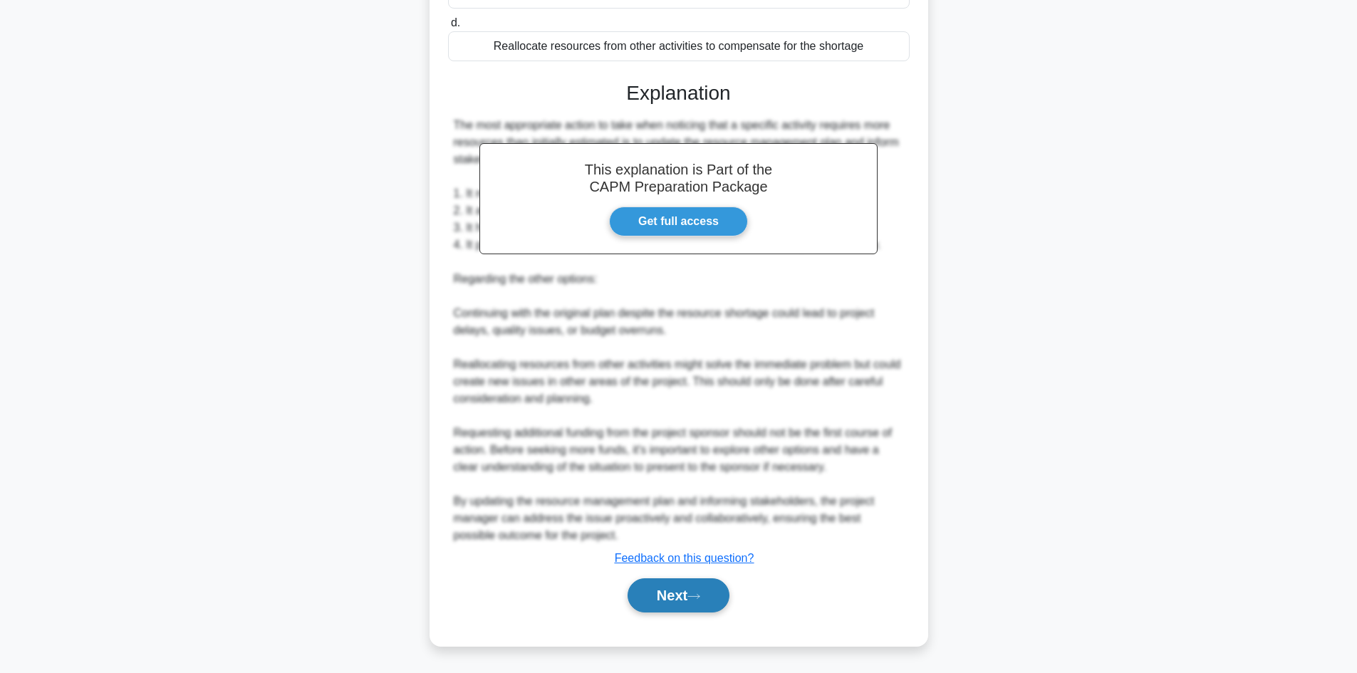
click at [634, 593] on button "Next" at bounding box center [679, 595] width 102 height 34
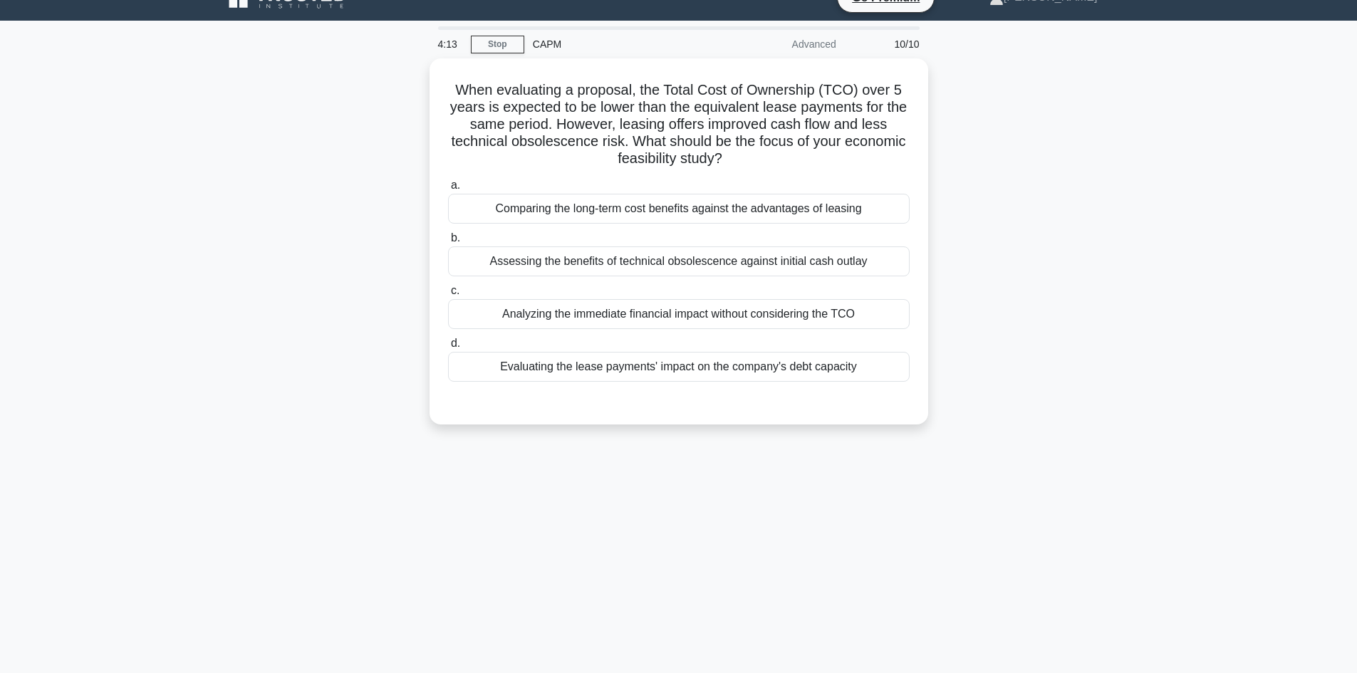
scroll to position [0, 0]
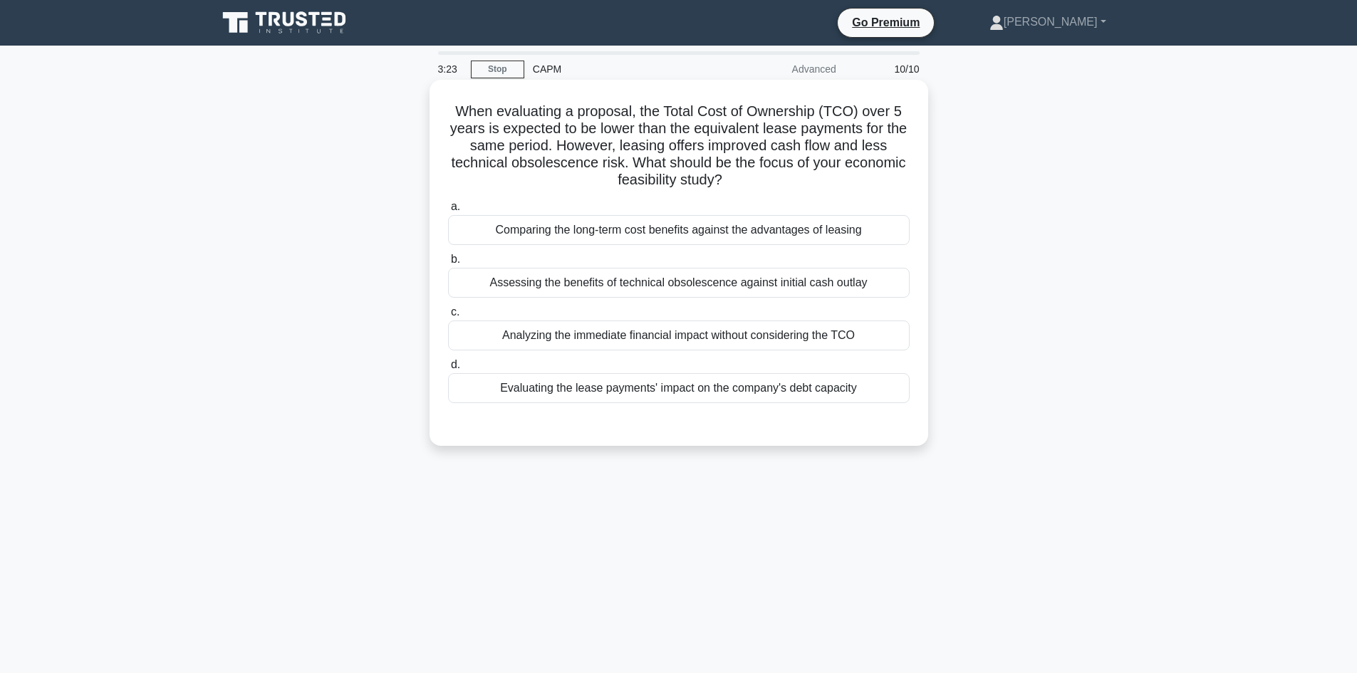
click at [649, 232] on div "Comparing the long-term cost benefits against the advantages of leasing" at bounding box center [679, 230] width 462 height 30
click at [448, 212] on input "a. Comparing the long-term cost benefits against the advantages of leasing" at bounding box center [448, 206] width 0 height 9
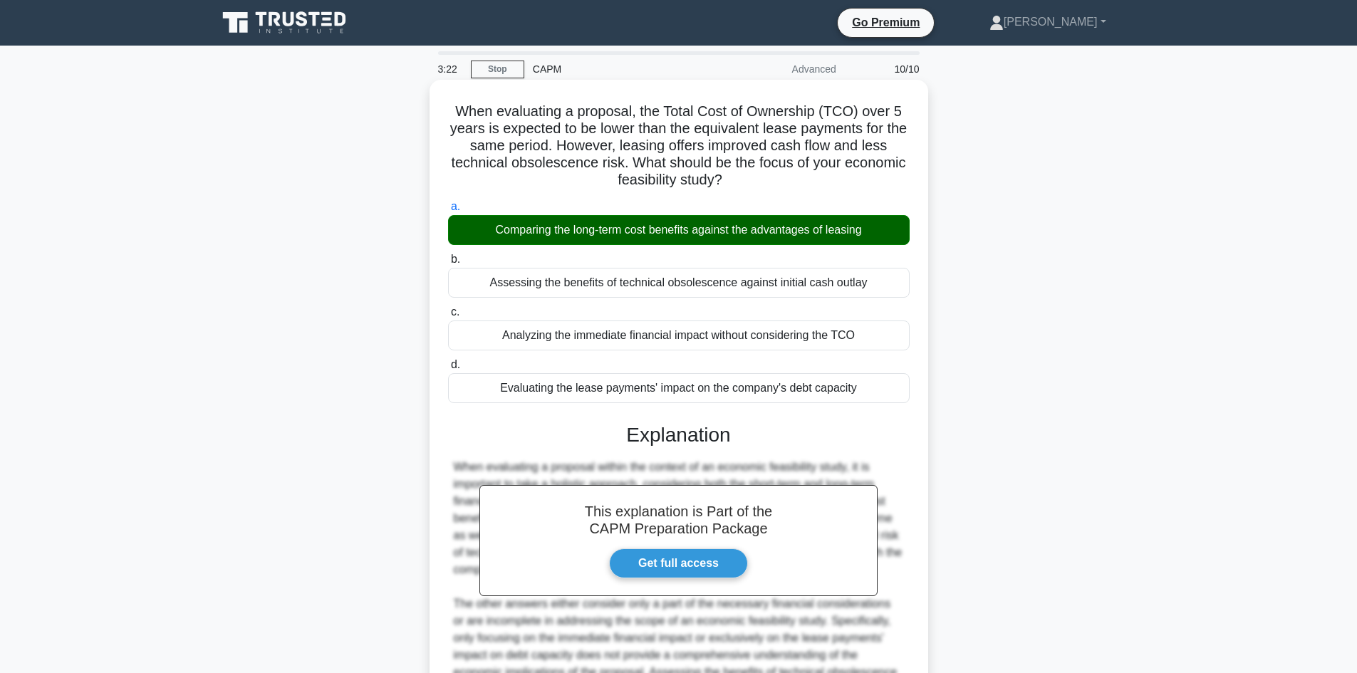
scroll to position [189, 0]
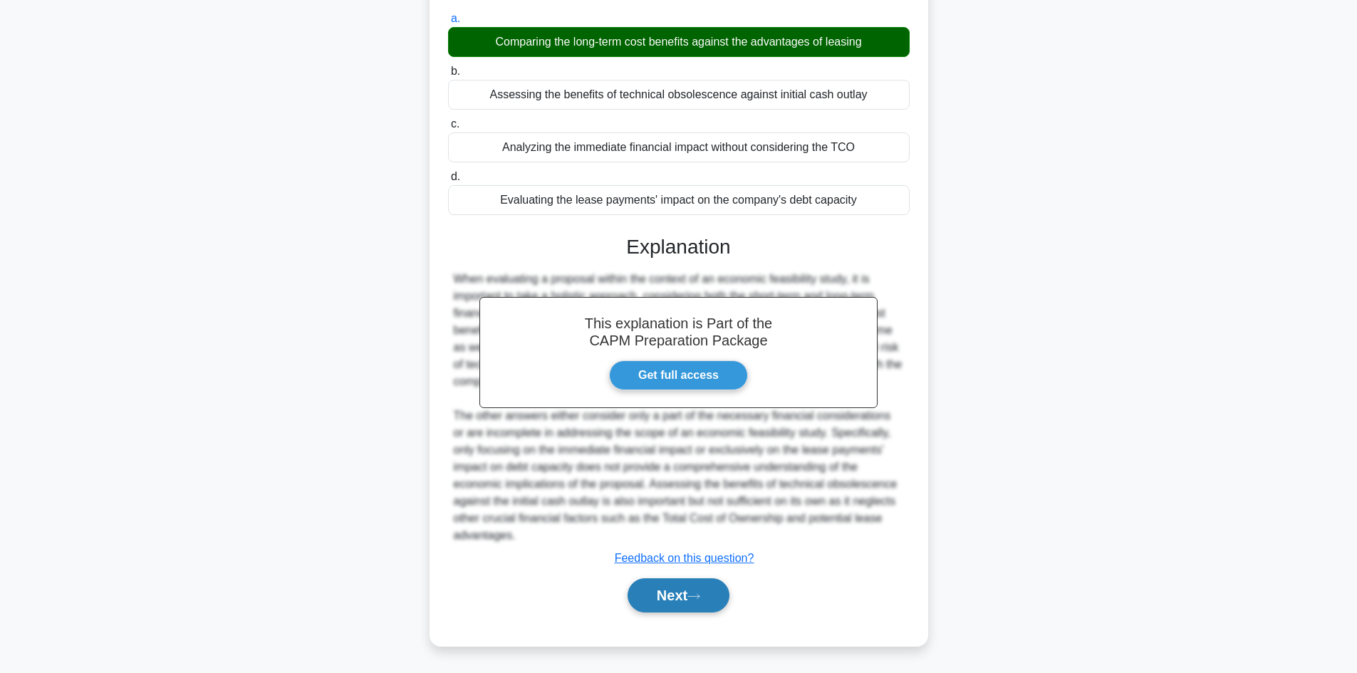
click at [670, 603] on button "Next" at bounding box center [679, 595] width 102 height 34
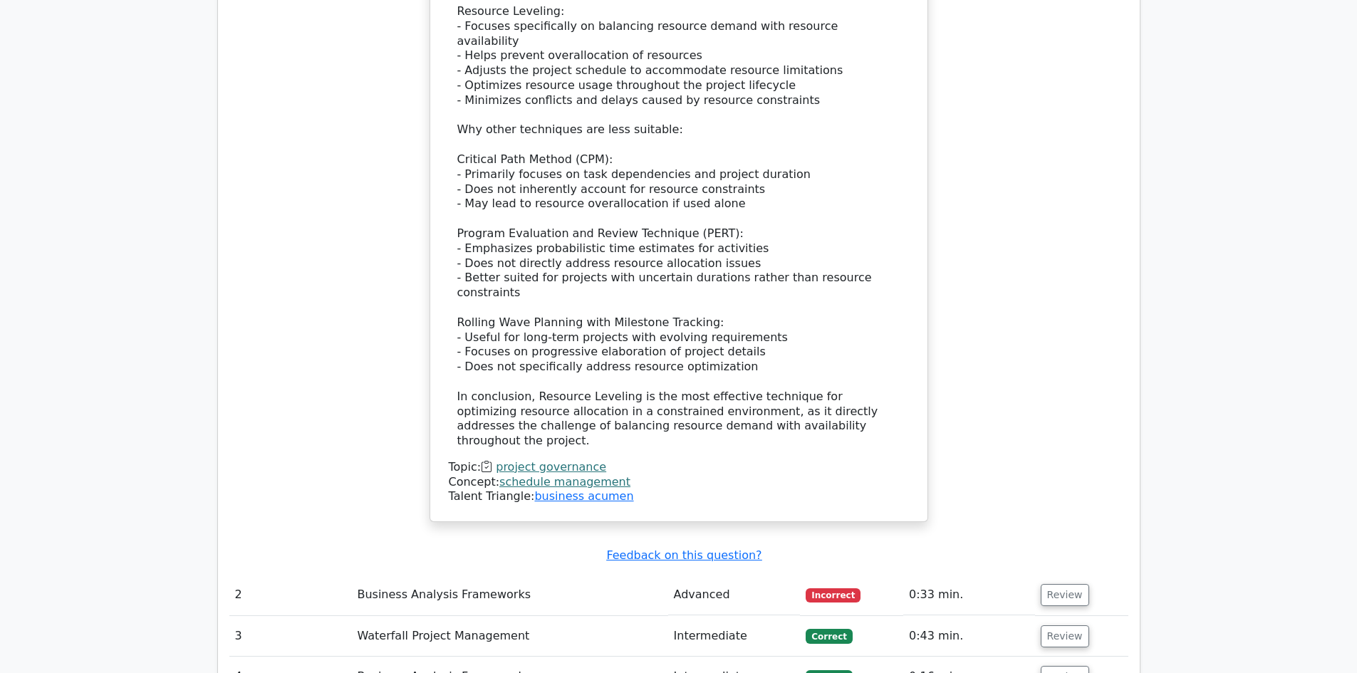
scroll to position [1781, 0]
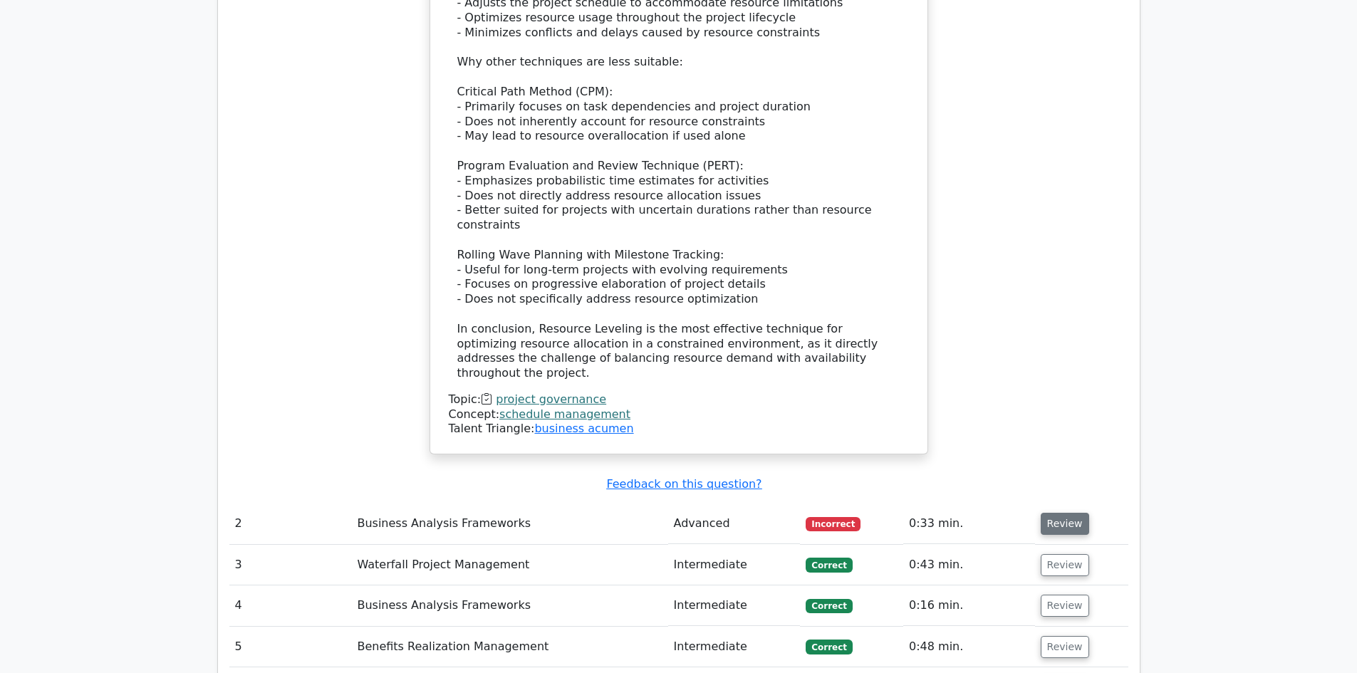
click at [1048, 513] on button "Review" at bounding box center [1065, 524] width 48 height 22
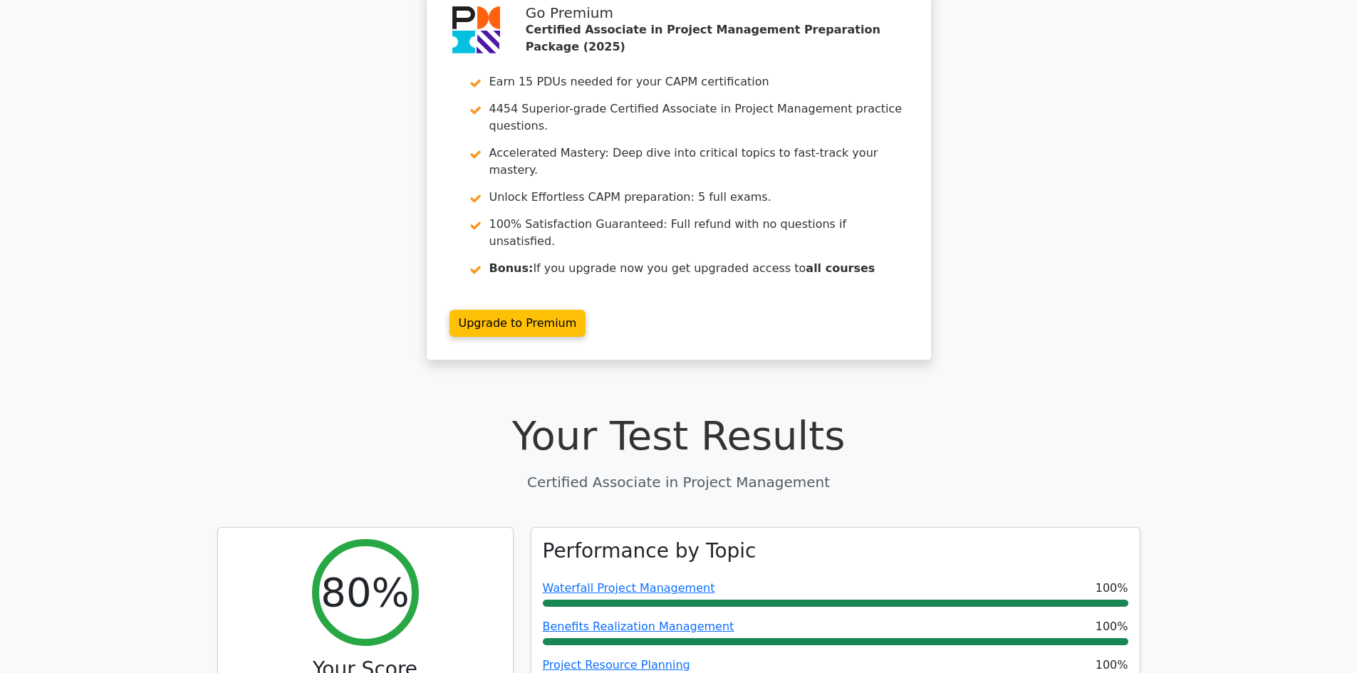
scroll to position [0, 0]
